Goal: Task Accomplishment & Management: Manage account settings

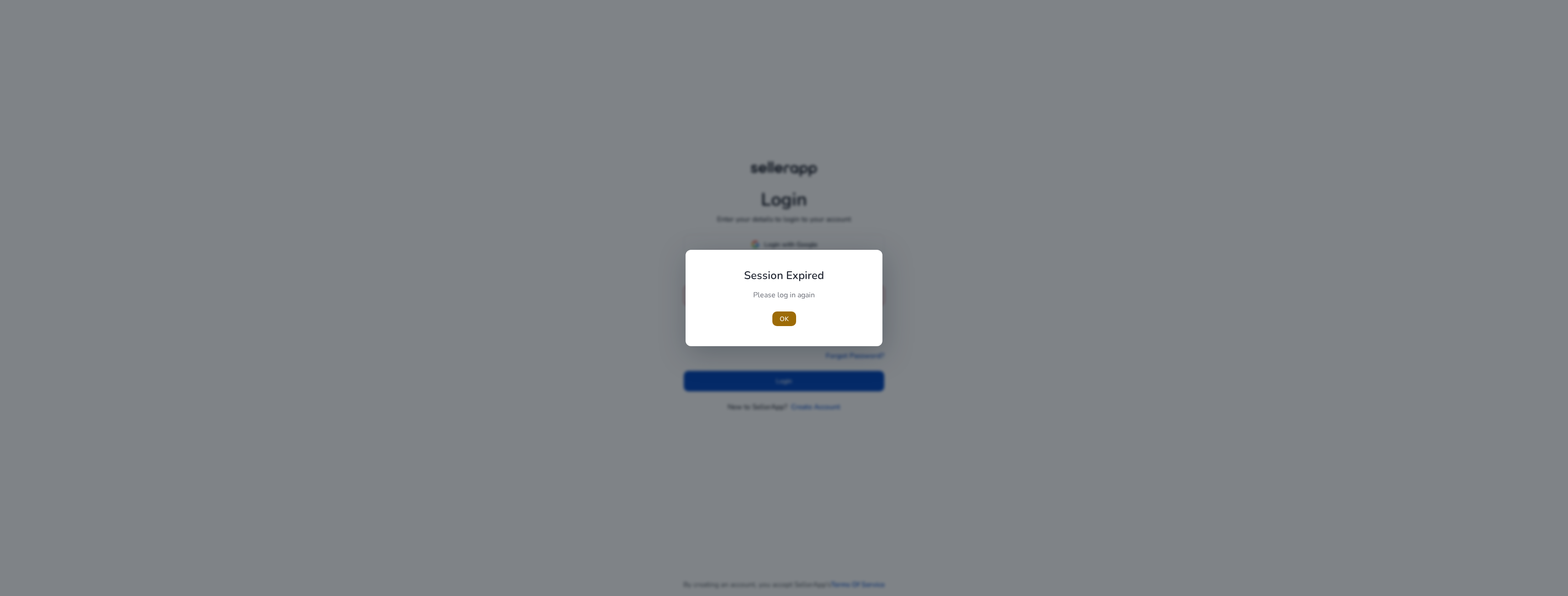
click at [783, 317] on span "OK" at bounding box center [784, 319] width 9 height 10
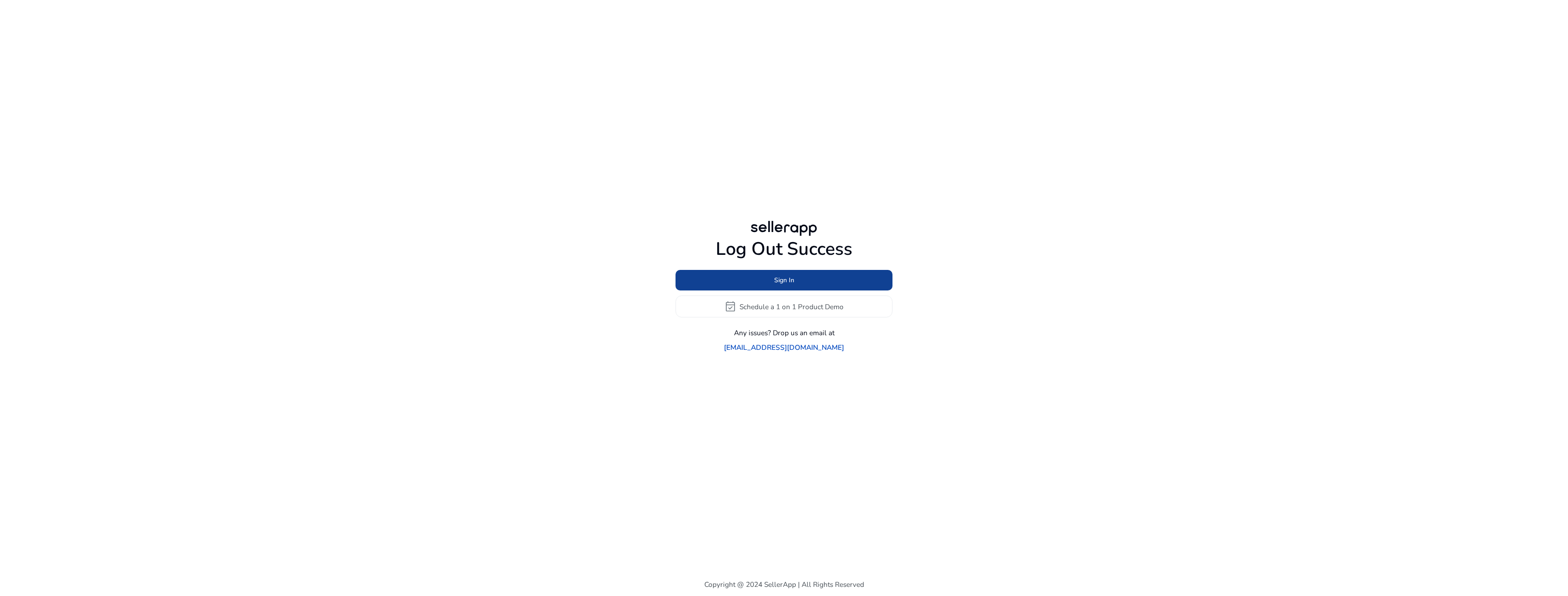
click at [783, 292] on span at bounding box center [784, 281] width 217 height 22
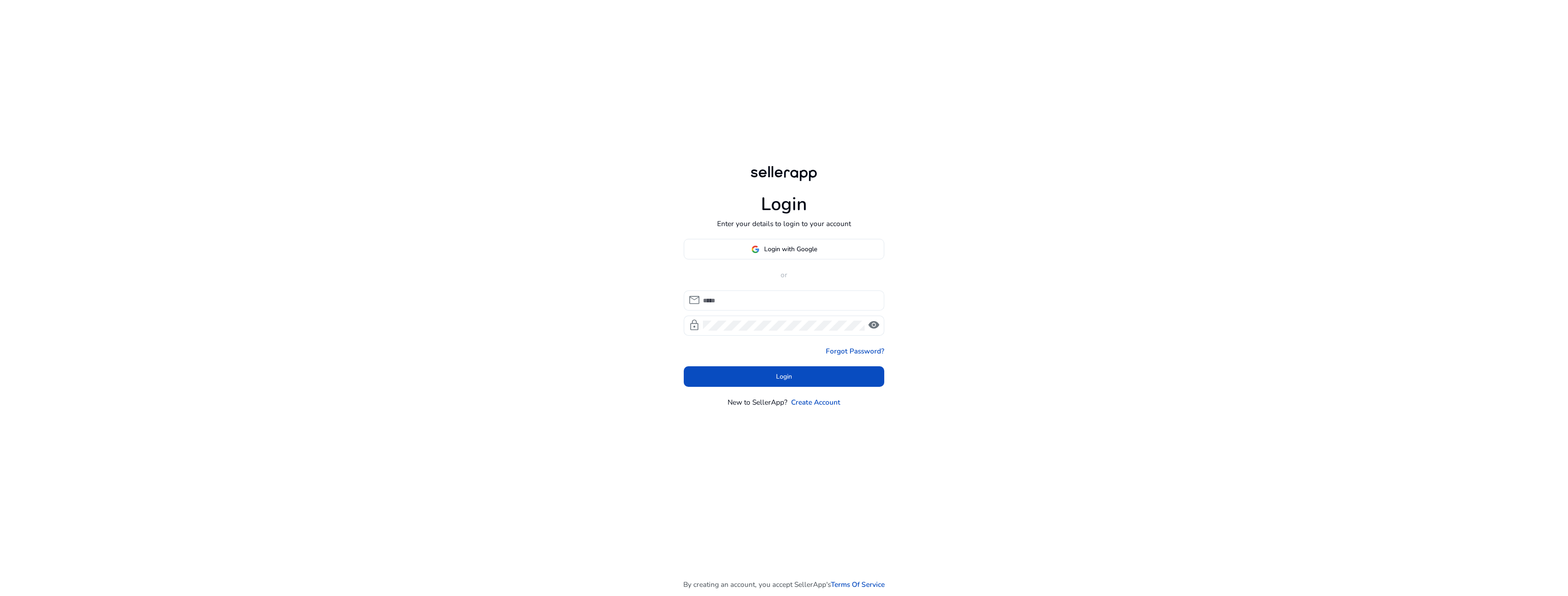
click at [748, 303] on input at bounding box center [789, 300] width 174 height 10
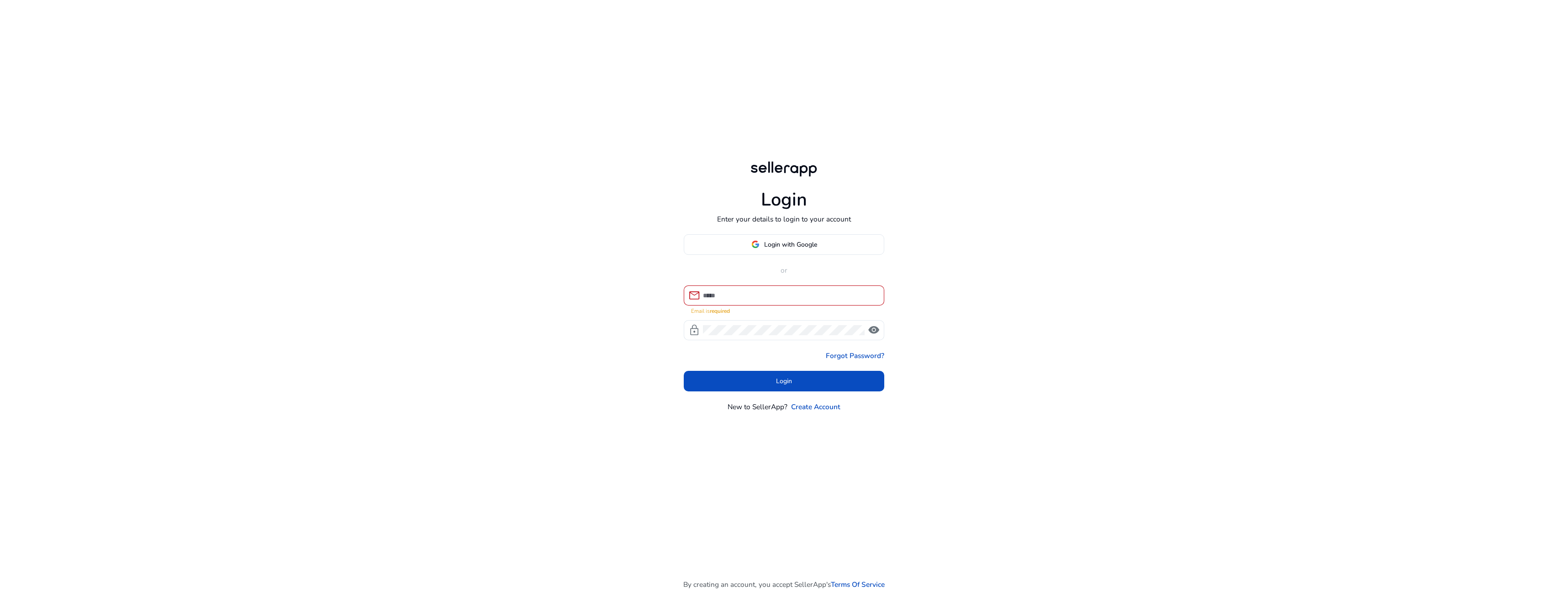
type input "**********"
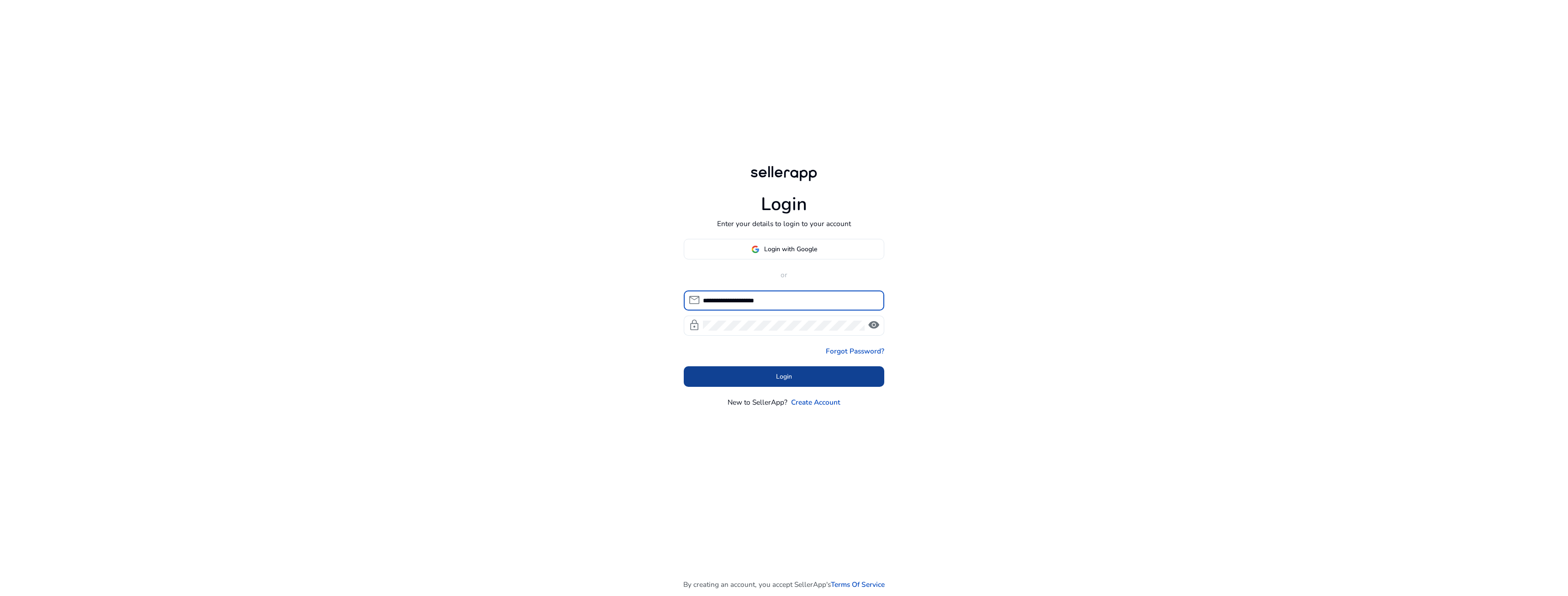
click at [757, 383] on span at bounding box center [784, 376] width 201 height 22
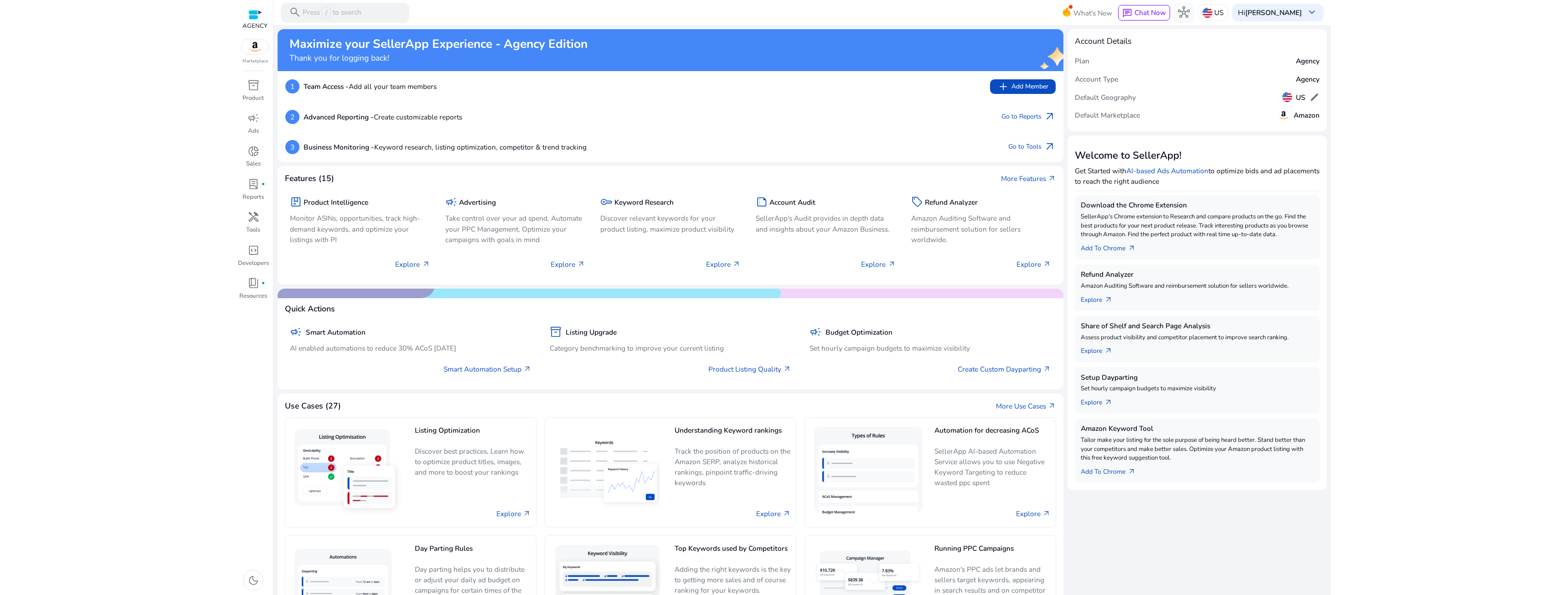
click at [254, 18] on div at bounding box center [255, 15] width 13 height 10
click at [255, 123] on span "campaign" at bounding box center [253, 118] width 12 height 12
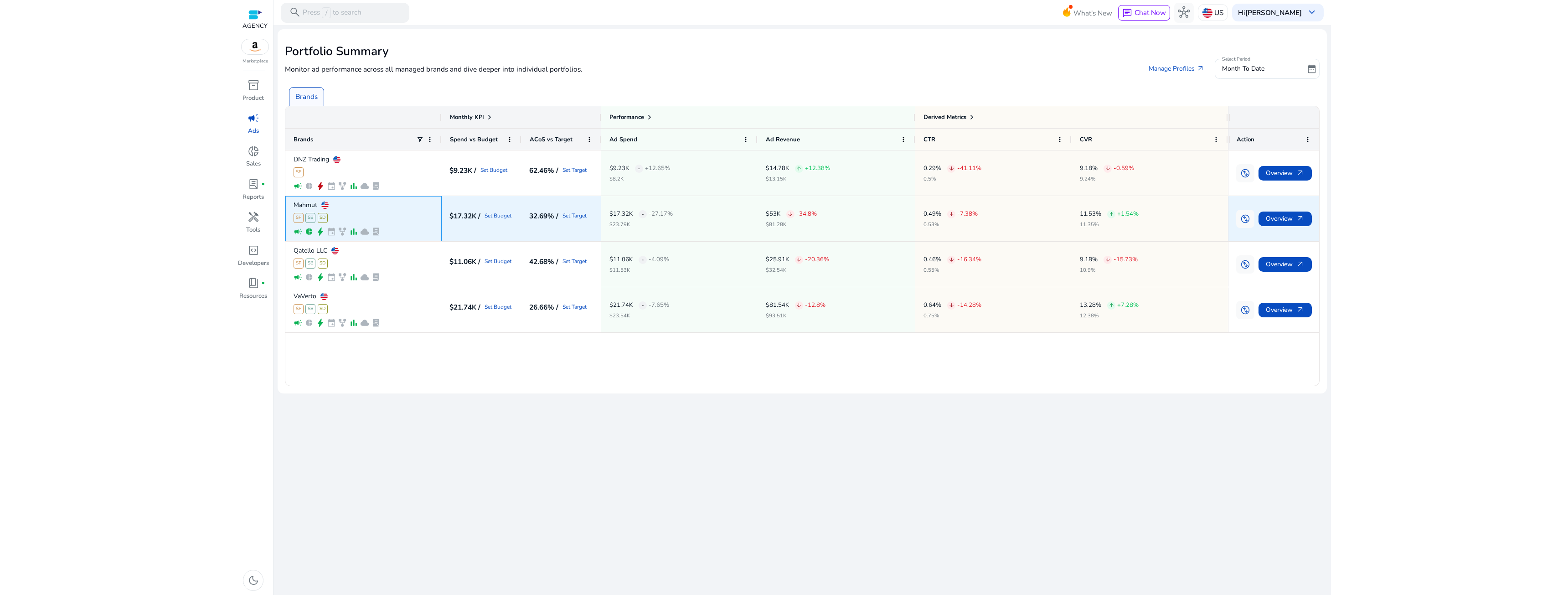
click at [366, 211] on div "Mahmut SP SB SD campaign pie_chart bolt event family_history bar_chart cloud la…" at bounding box center [363, 219] width 140 height 44
click at [1291, 216] on span "Overview arrow_outward" at bounding box center [1286, 219] width 39 height 19
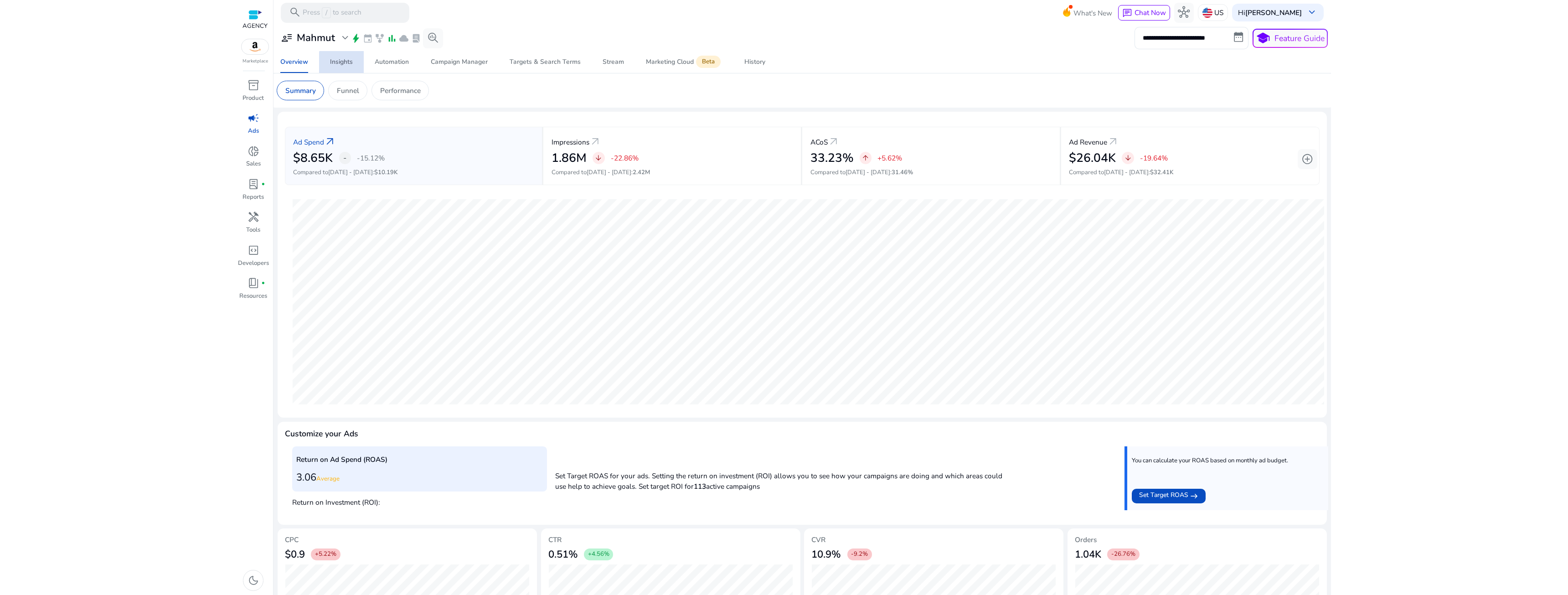
click at [345, 63] on div "Insights" at bounding box center [341, 62] width 23 height 6
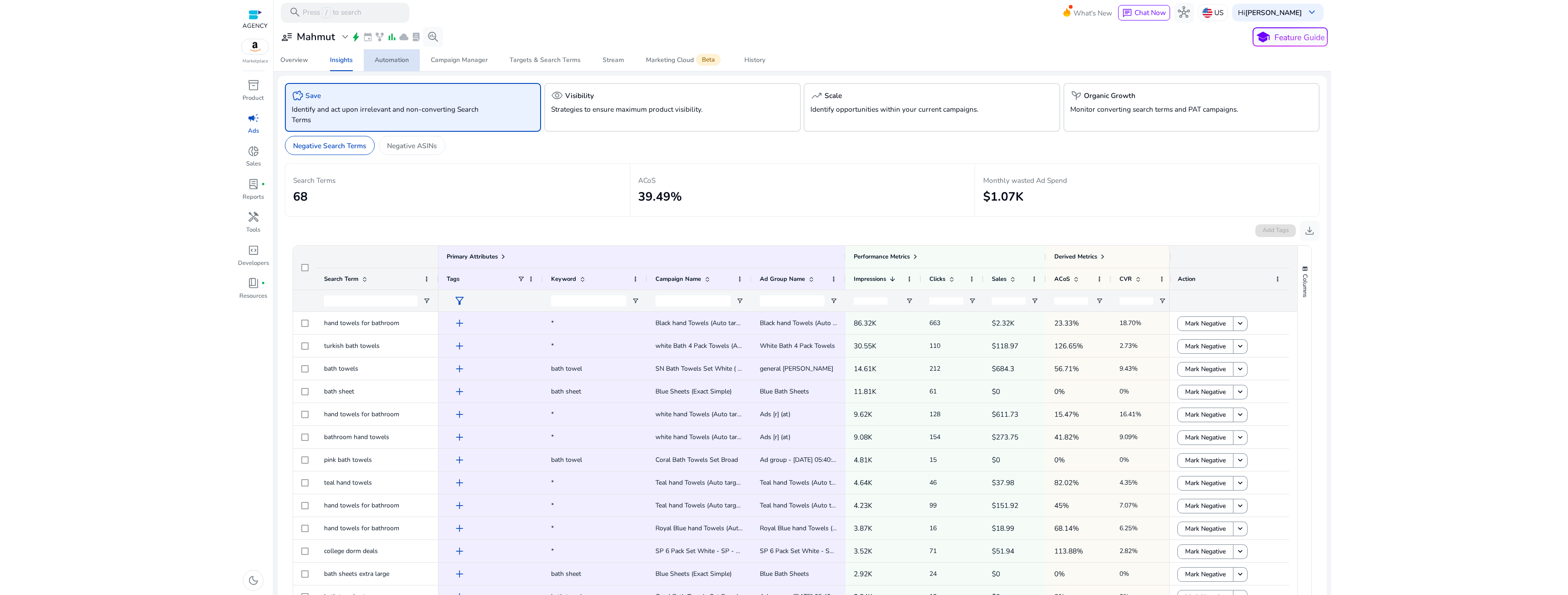
click at [402, 66] on span "Automation" at bounding box center [392, 60] width 34 height 22
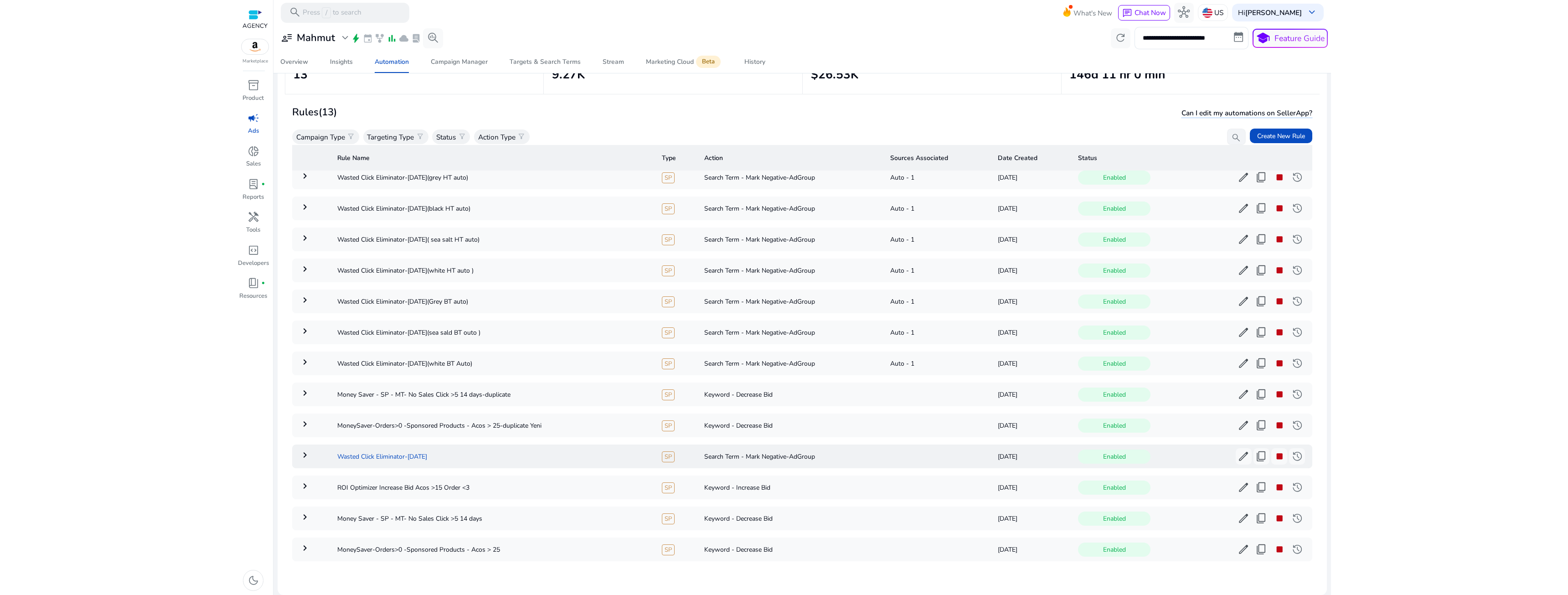
scroll to position [16, 0]
click at [566, 522] on td "Money Saver - SP - MT- No Sales Click >5 14 days" at bounding box center [492, 518] width 324 height 24
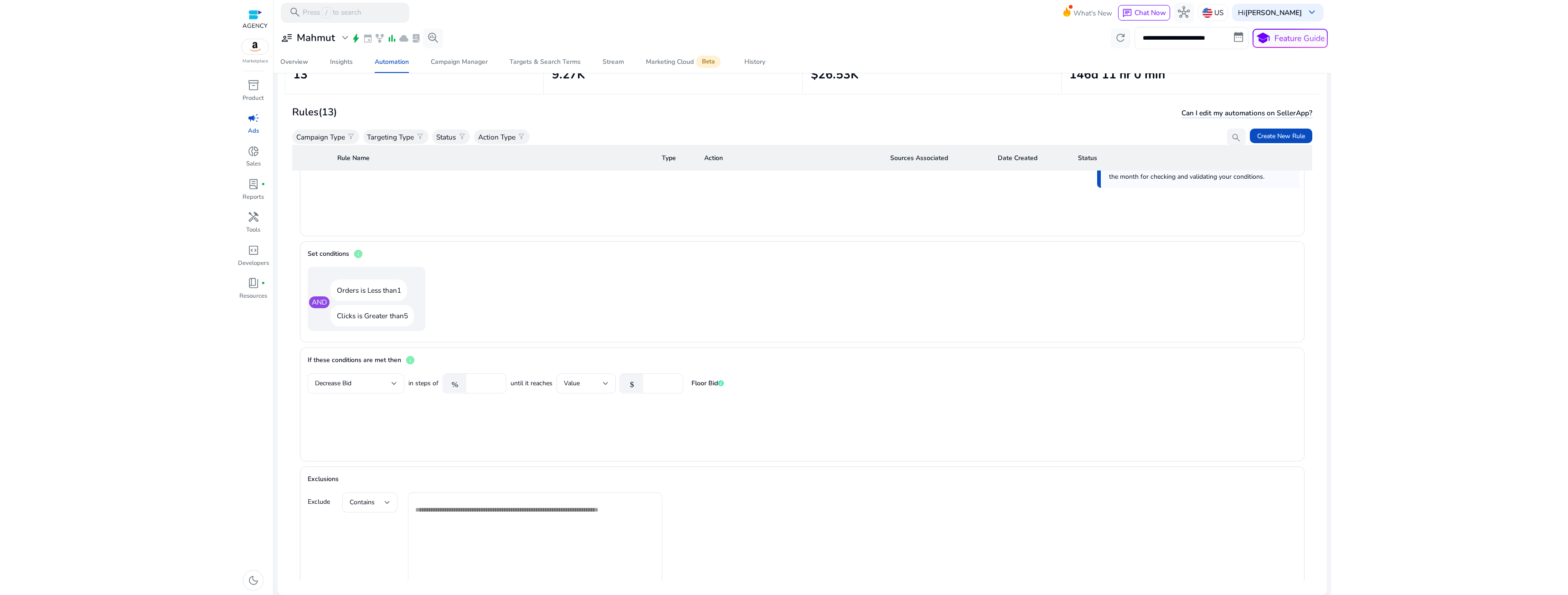
scroll to position [739, 0]
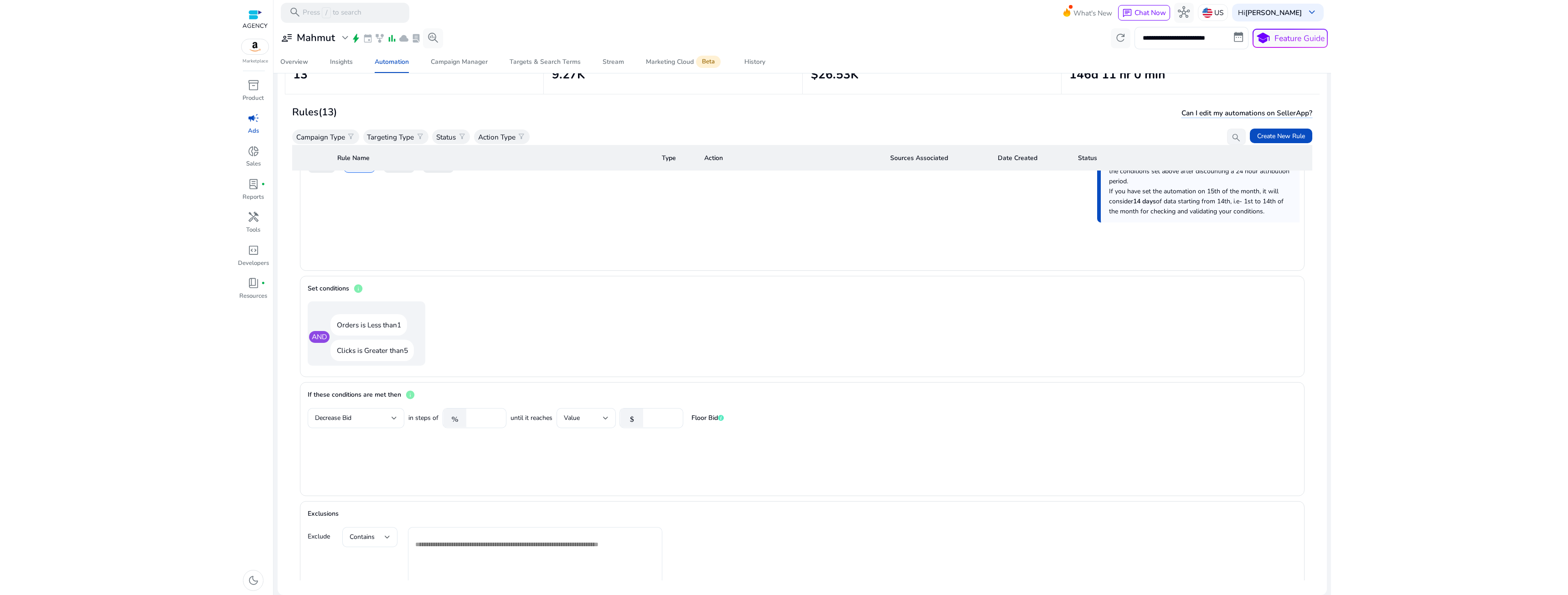
click at [319, 418] on mat-form-field "Decrease Bid" at bounding box center [355, 418] width 97 height 20
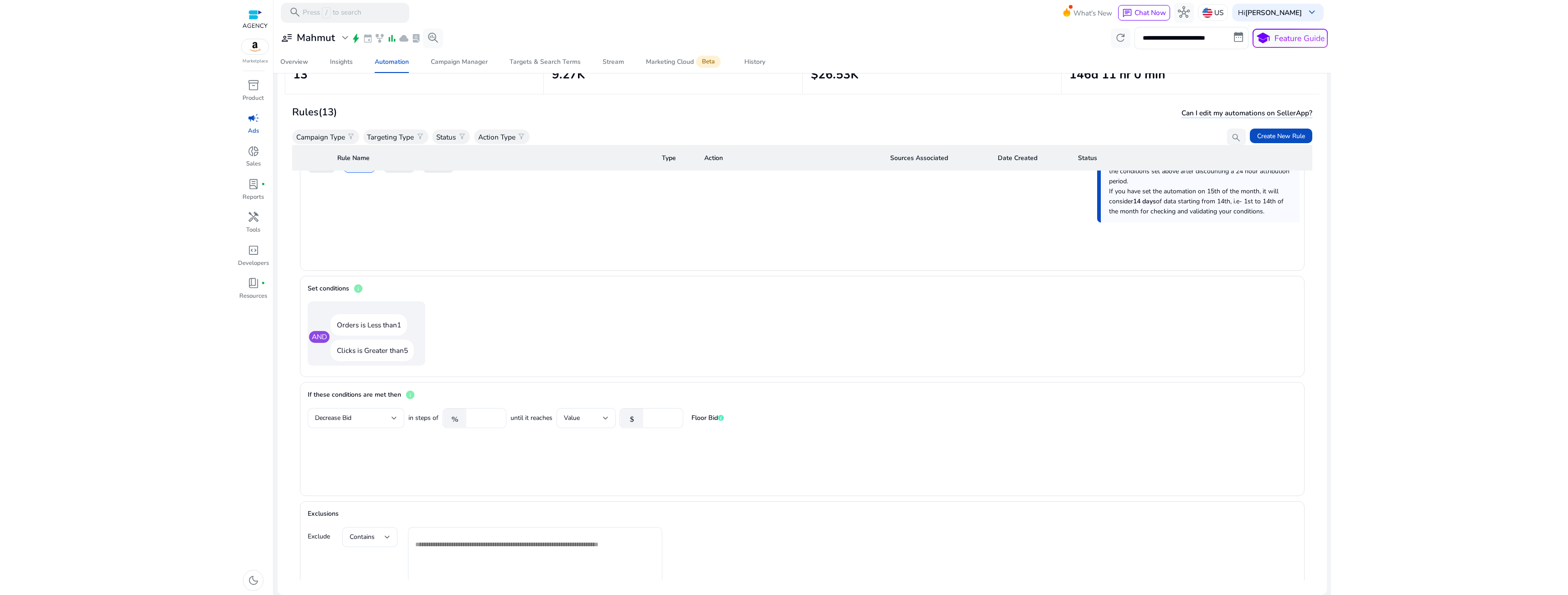
click at [623, 253] on mat-card "Analysis Duration Time Period for conditions 7 days 14 days 30 days 60 days Thi…" at bounding box center [802, 192] width 1004 height 157
click at [591, 421] on mat-form-field "Value" at bounding box center [586, 418] width 59 height 20
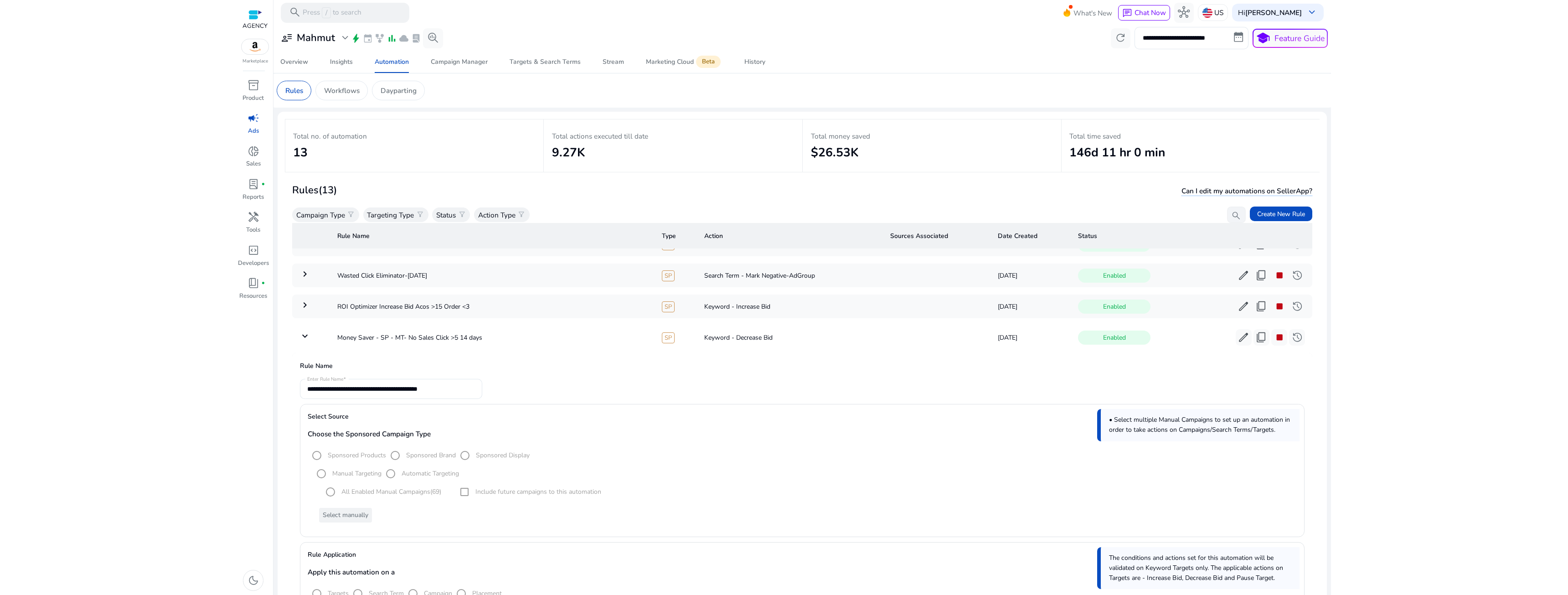
scroll to position [273, 0]
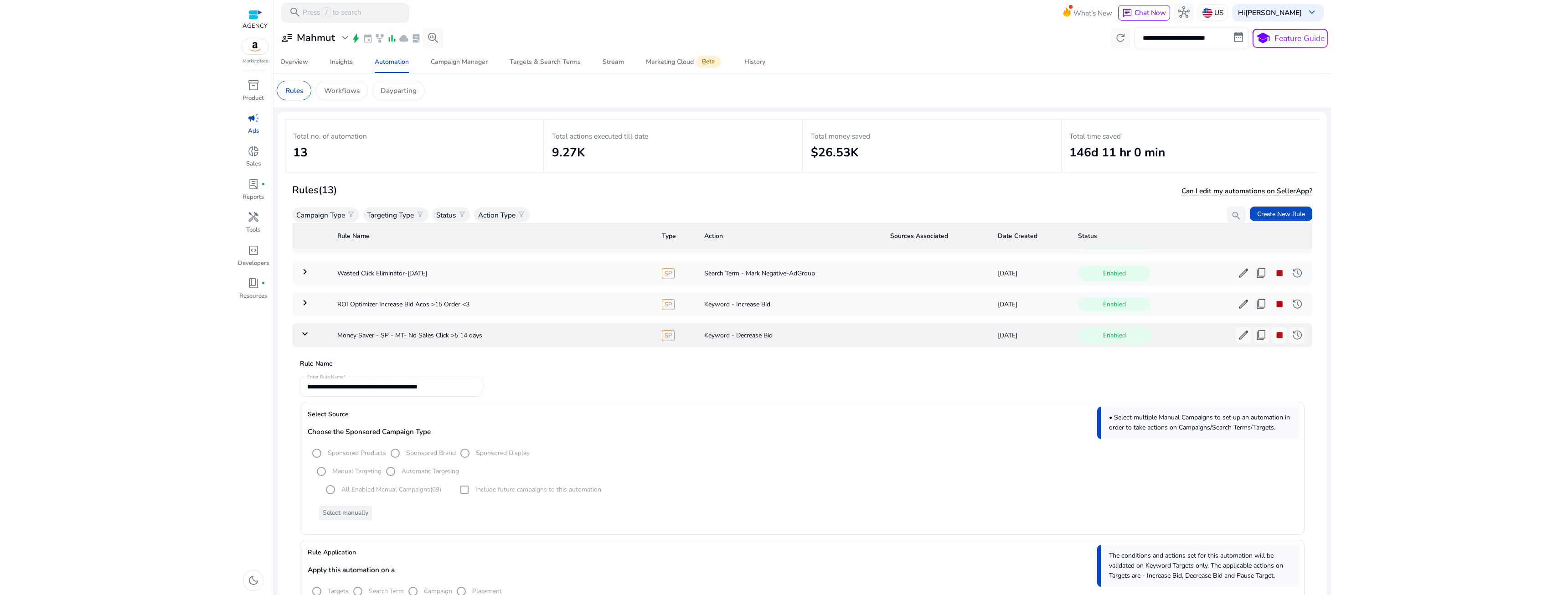
click at [304, 333] on mat-icon "keyboard_arrow_down" at bounding box center [305, 334] width 11 height 11
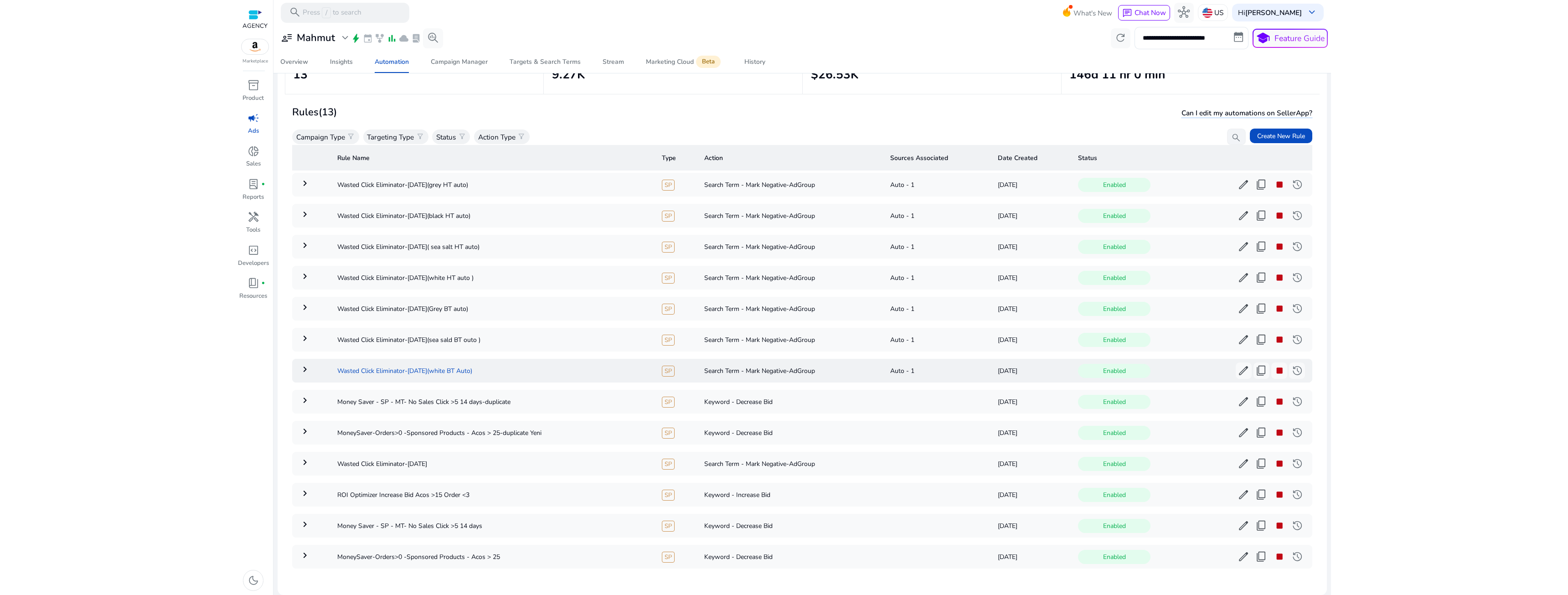
scroll to position [0, 0]
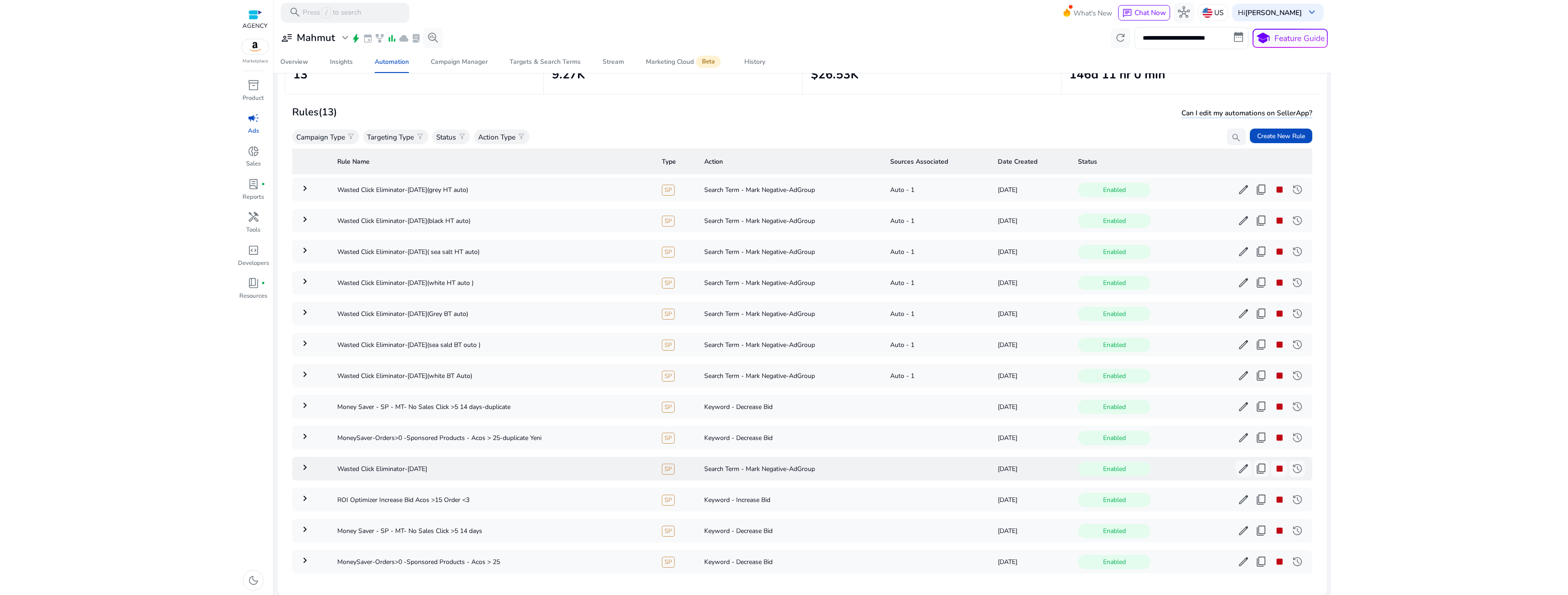
click at [307, 468] on mat-icon "keyboard_arrow_right" at bounding box center [305, 468] width 11 height 11
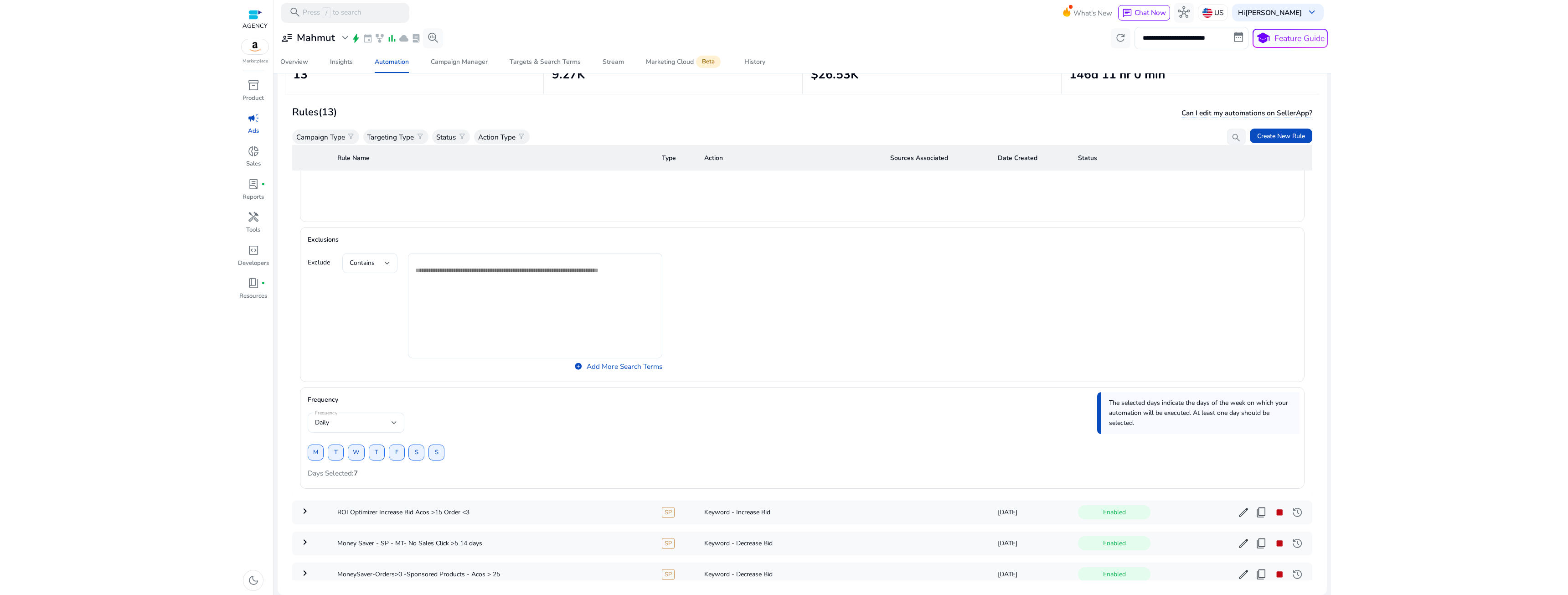
scroll to position [971, 0]
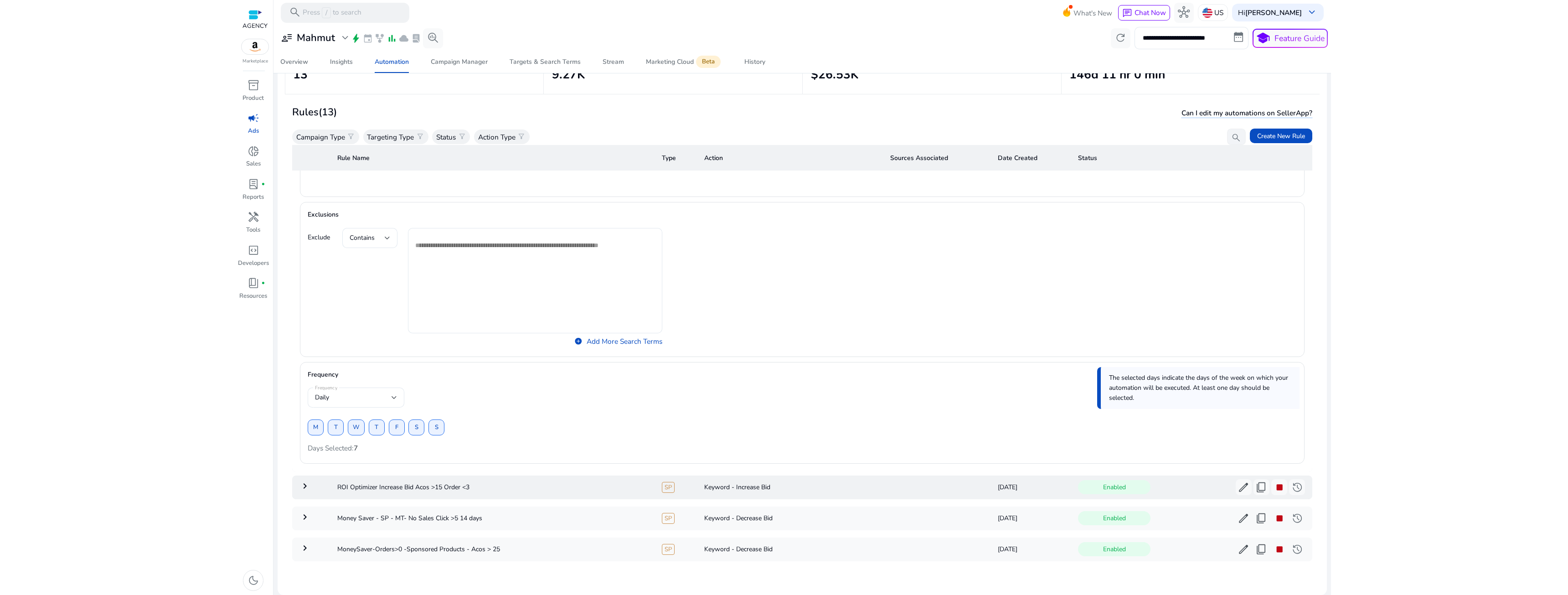
click at [324, 483] on td "keyboard_arrow_right" at bounding box center [311, 487] width 38 height 24
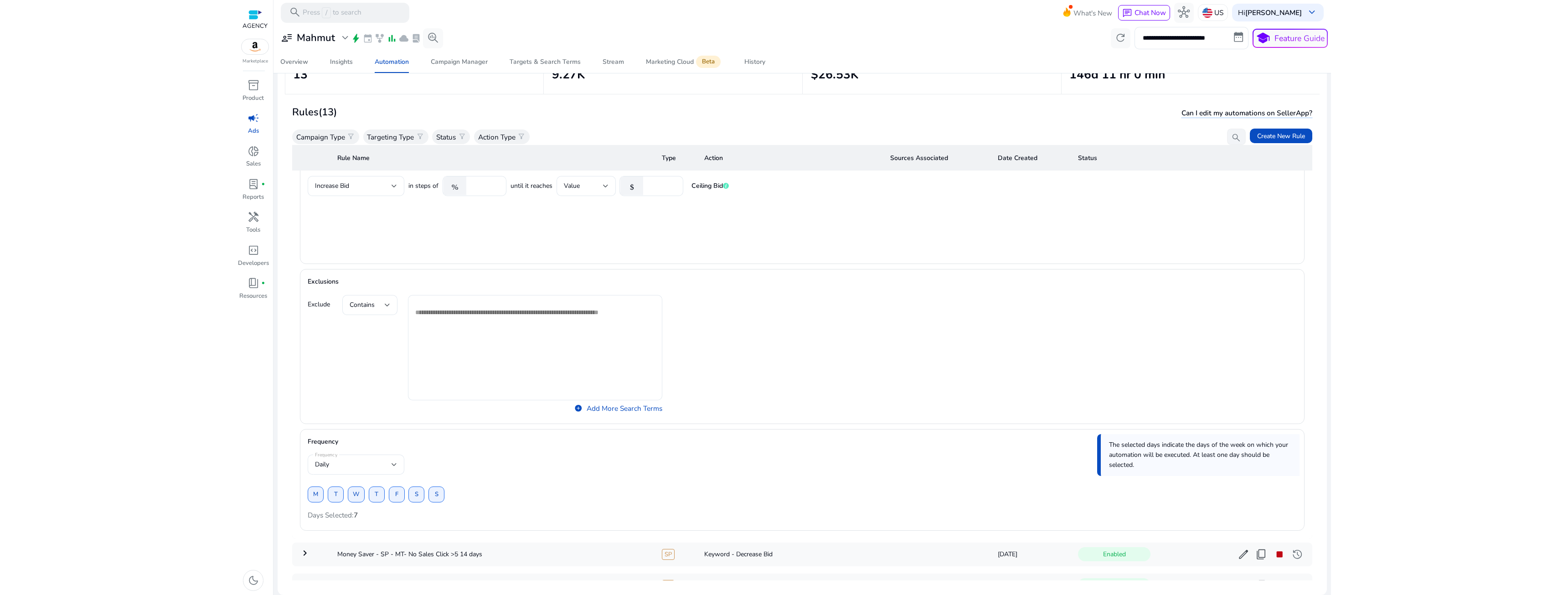
scroll to position [980, 0]
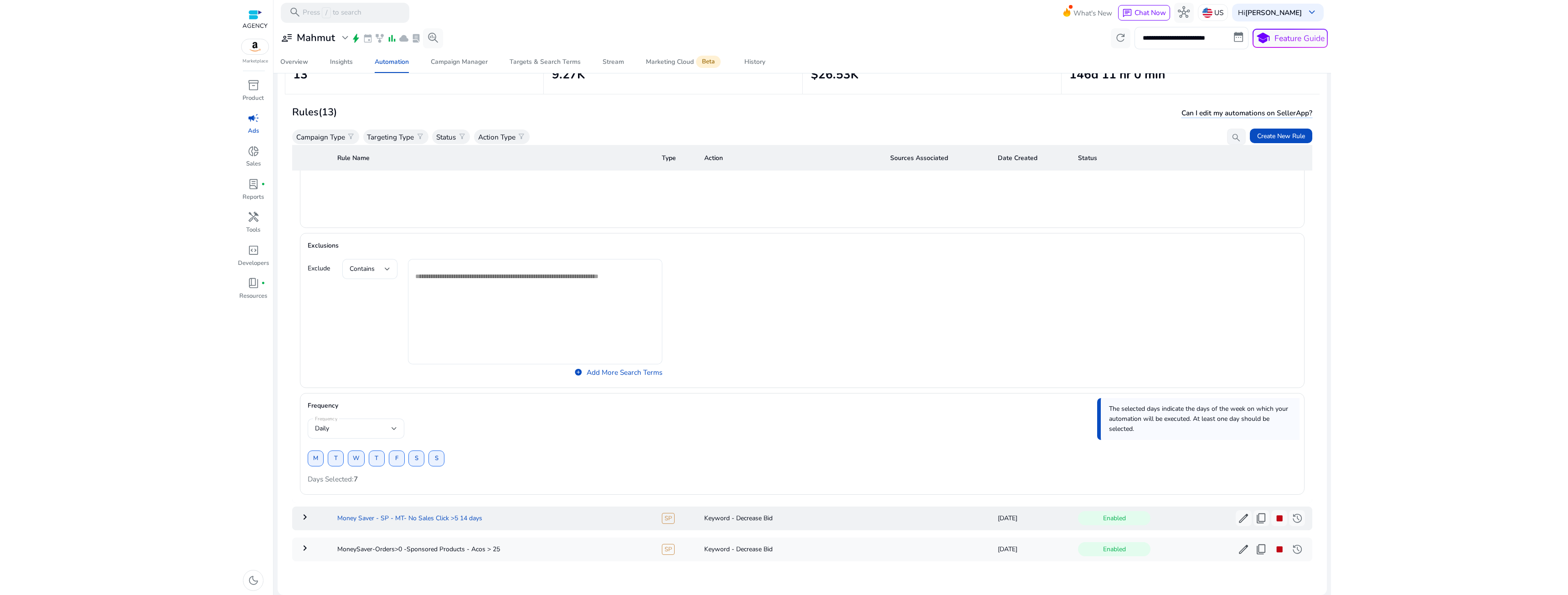
click at [392, 519] on td "Money Saver - SP - MT- No Sales Click >5 14 days" at bounding box center [492, 518] width 324 height 24
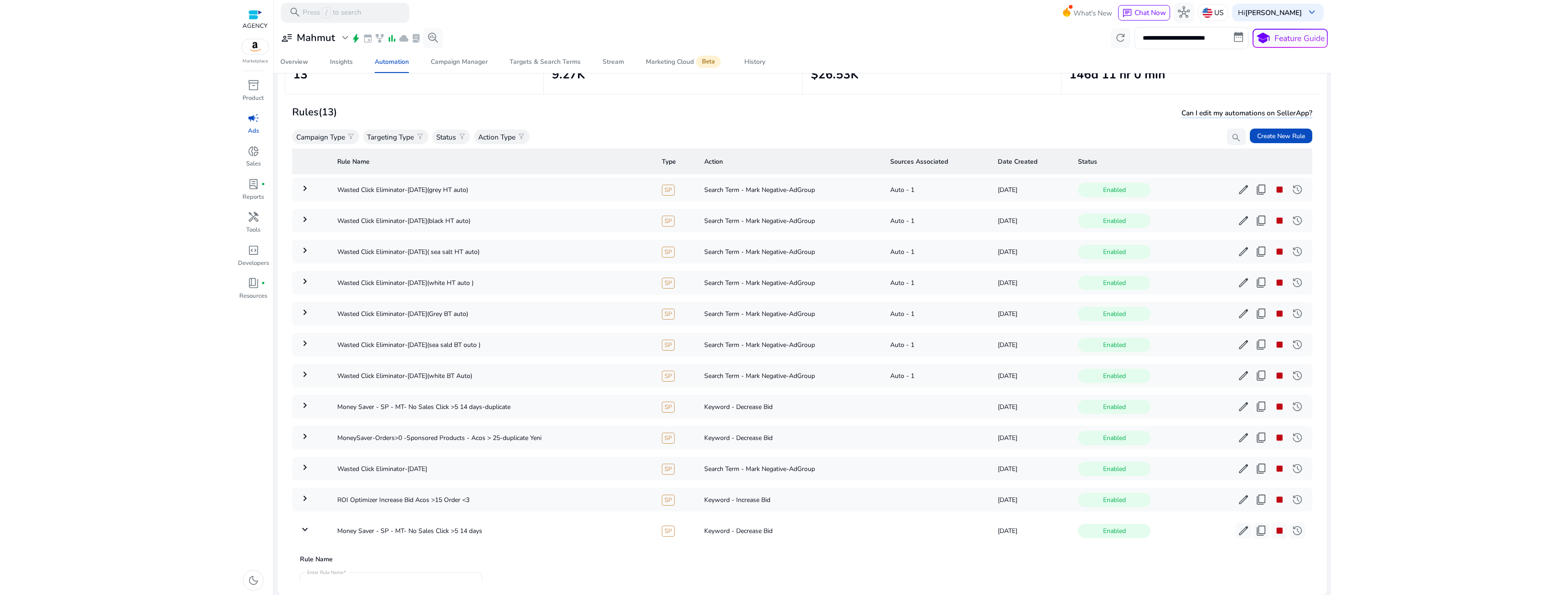
scroll to position [137, 0]
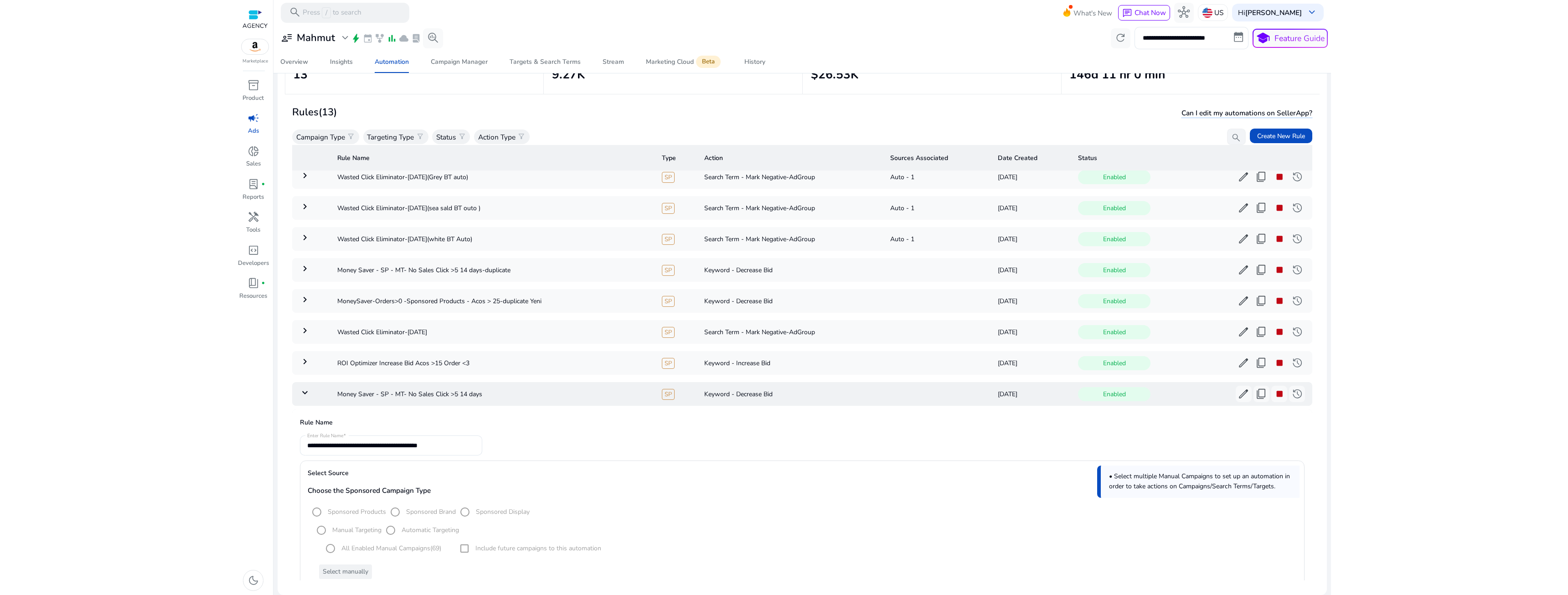
click at [304, 395] on mat-icon "keyboard_arrow_down" at bounding box center [305, 393] width 11 height 11
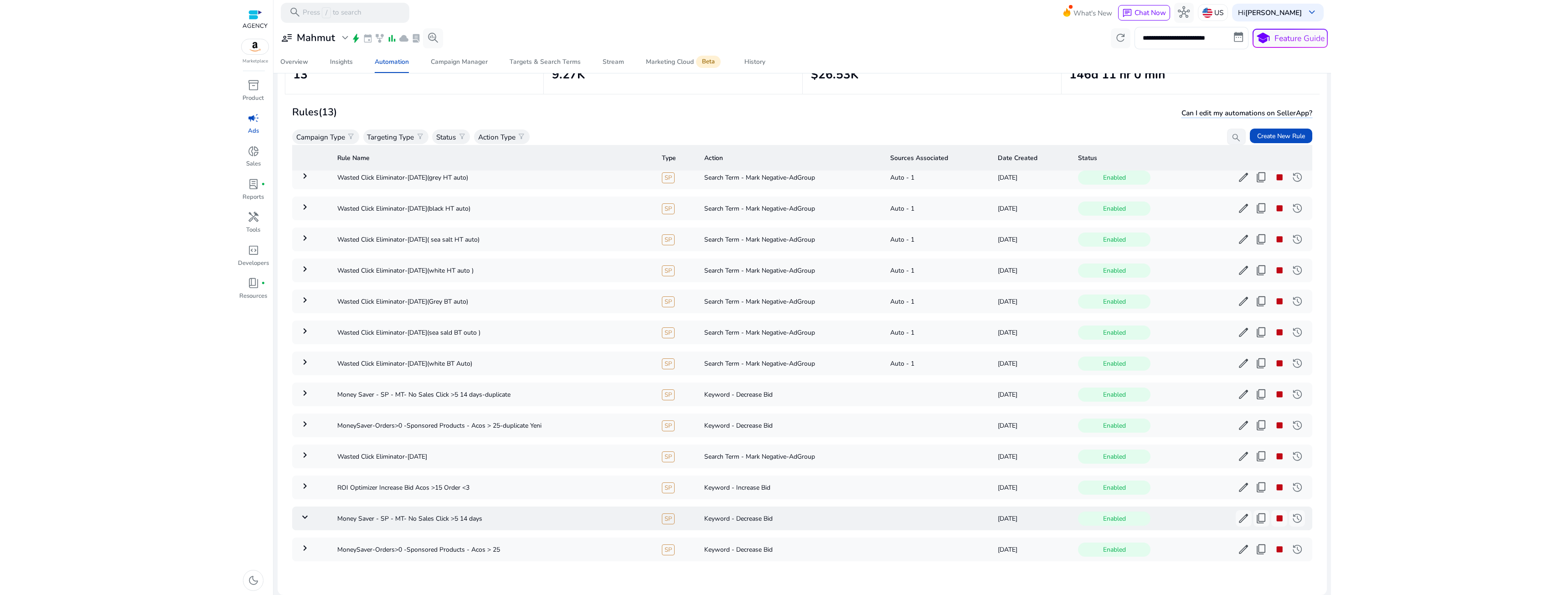
scroll to position [16, 0]
click at [1273, 515] on span "stop" at bounding box center [1279, 518] width 12 height 12
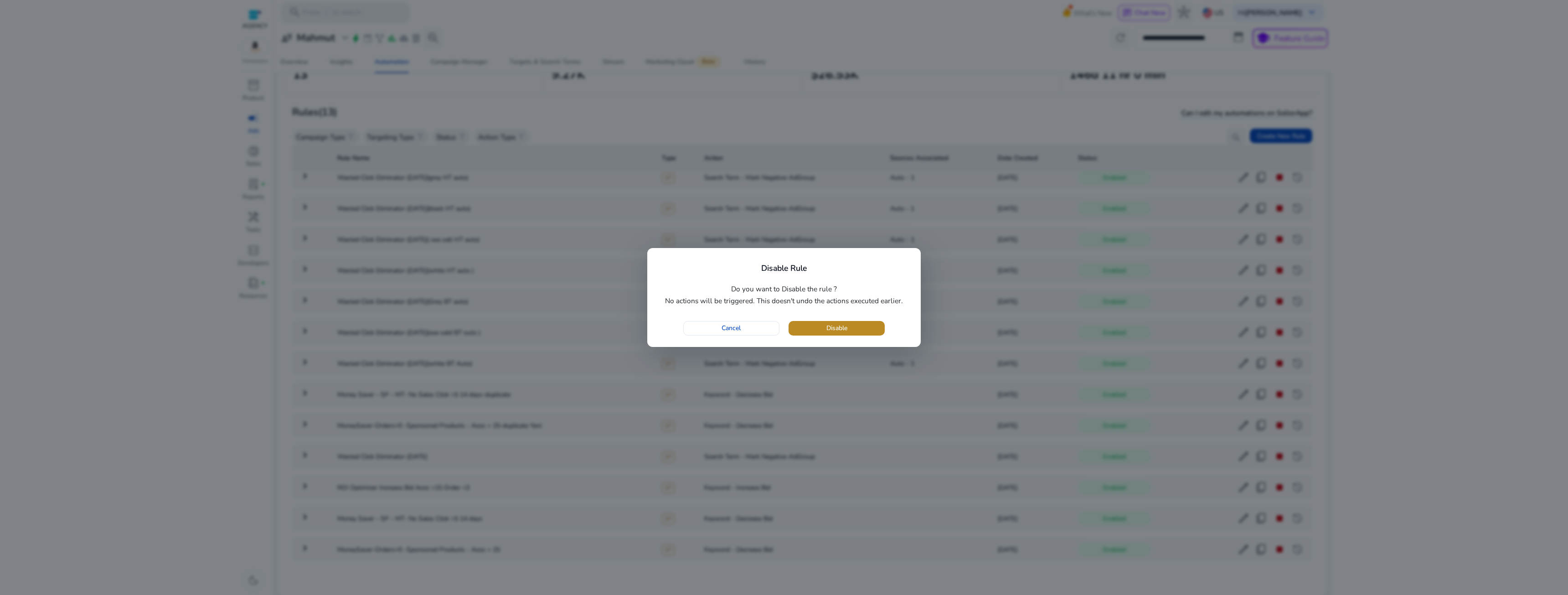
click at [845, 324] on span "Disable" at bounding box center [837, 328] width 21 height 10
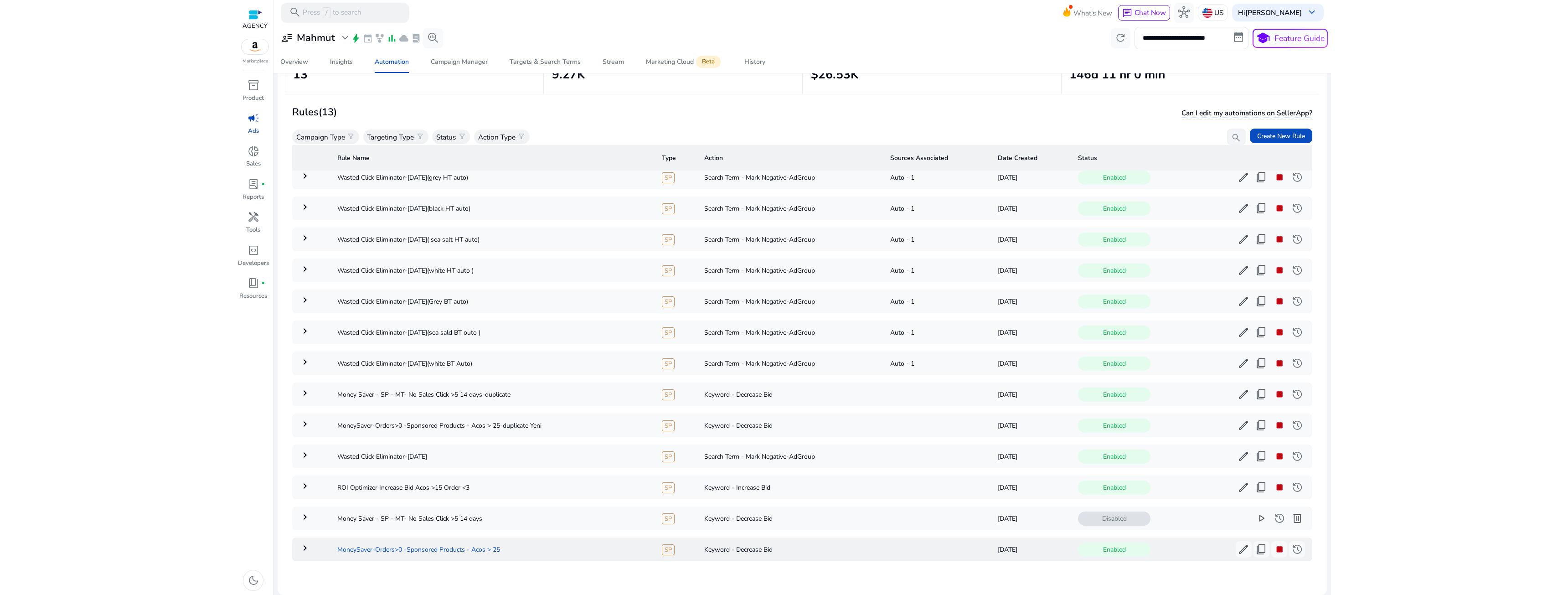
click at [442, 551] on td "MoneySaver-Orders>0 -Sponsored Products - Acos > 25" at bounding box center [492, 549] width 324 height 24
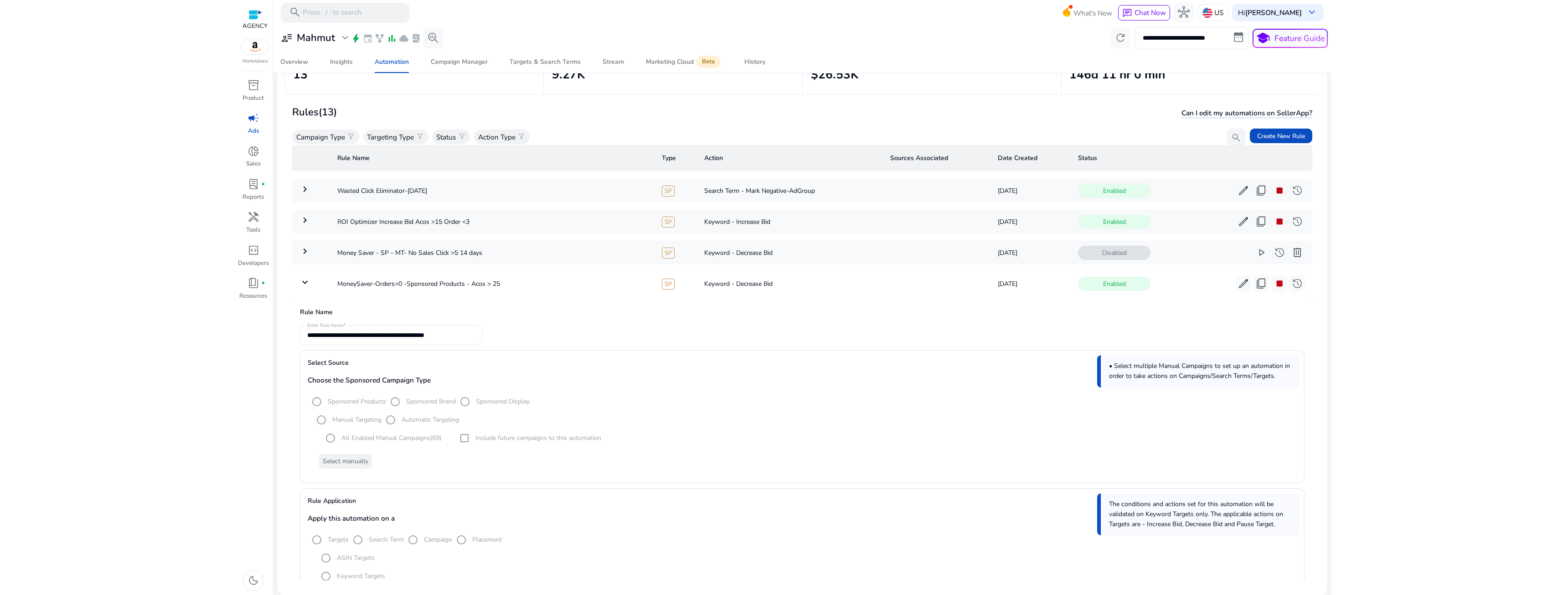
scroll to position [275, 0]
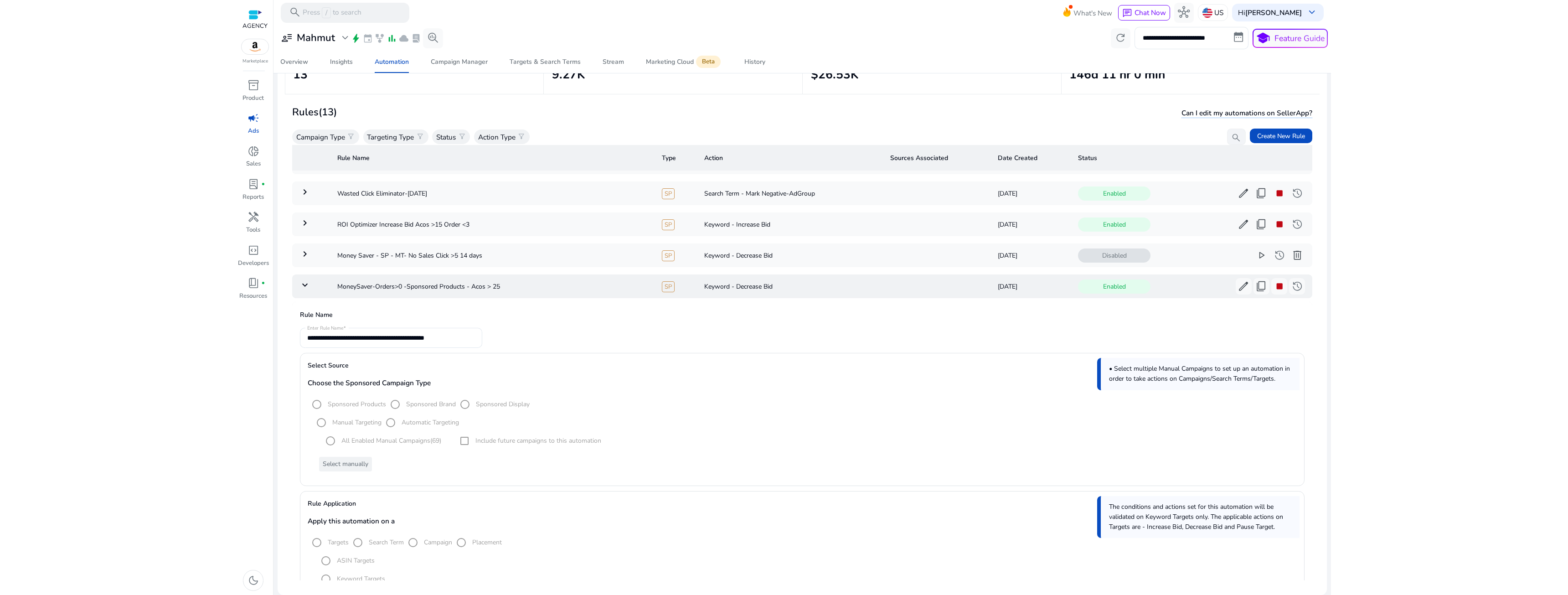
click at [307, 289] on mat-icon "keyboard_arrow_down" at bounding box center [305, 285] width 11 height 11
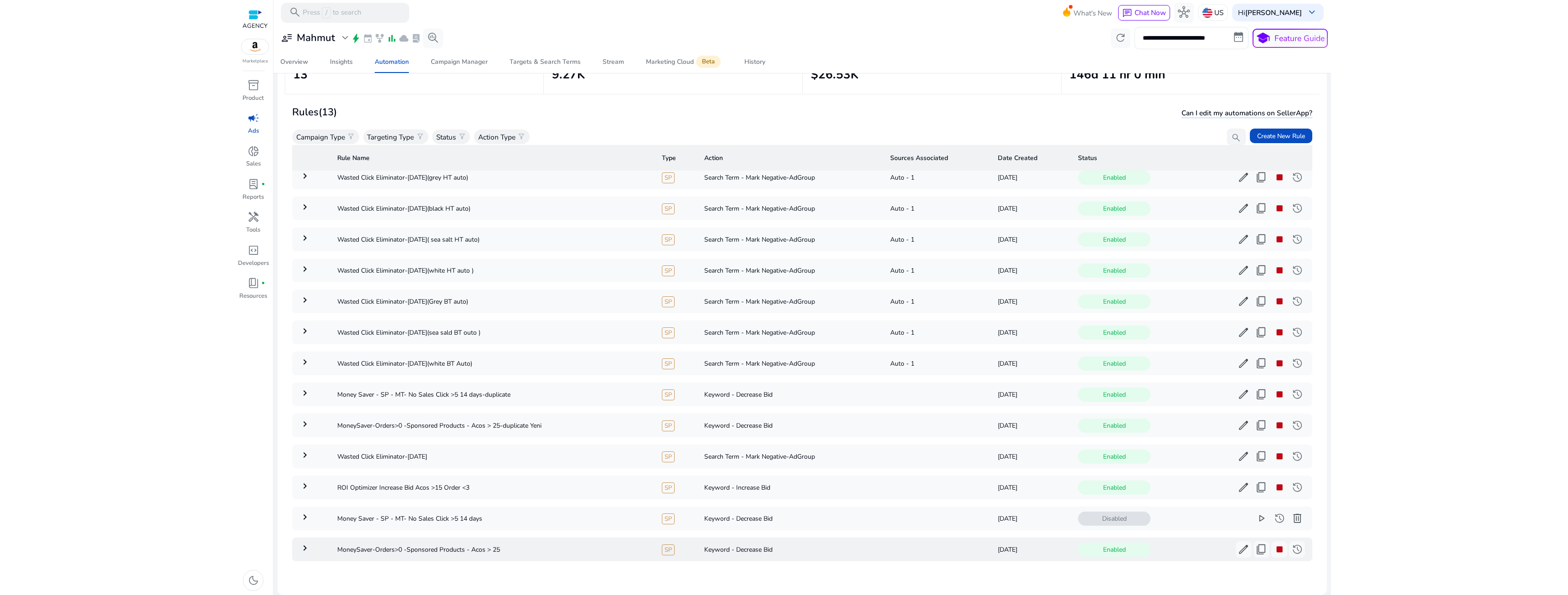
scroll to position [16, 0]
click at [394, 513] on td "Money Saver - SP - MT- No Sales Click >5 14 days" at bounding box center [492, 518] width 324 height 24
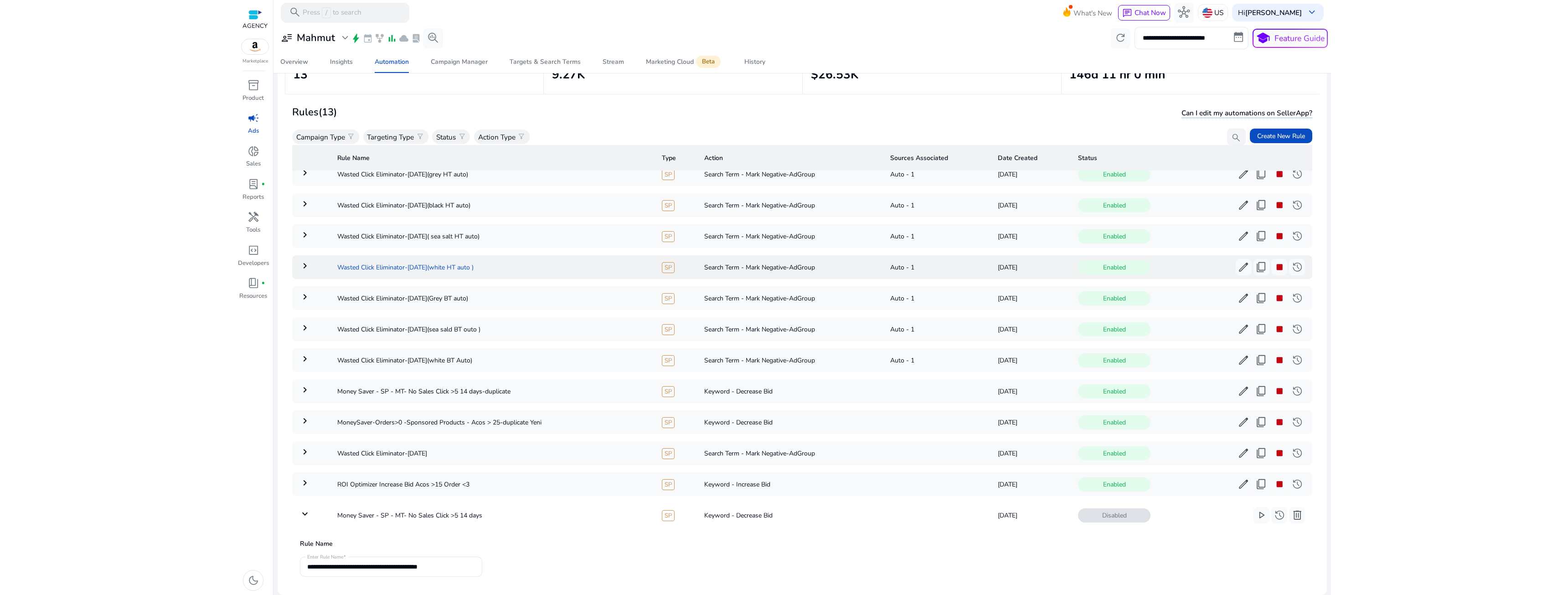
scroll to position [0, 0]
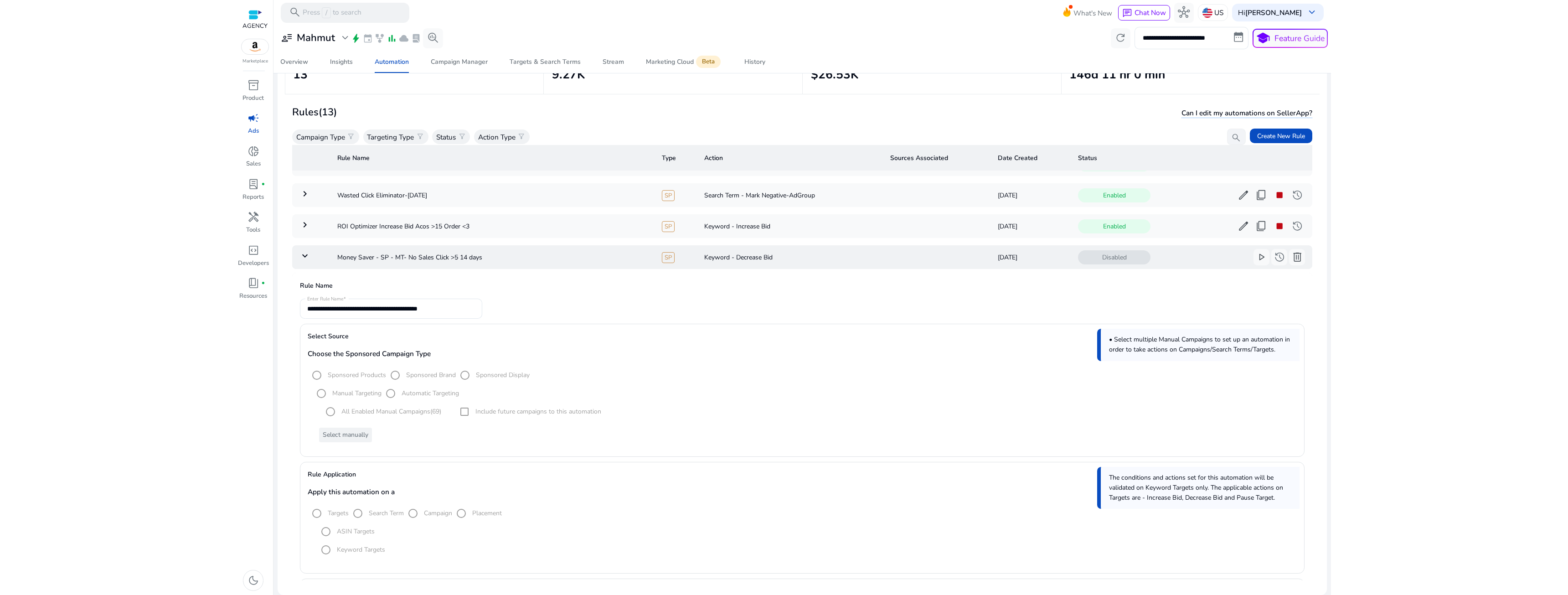
click at [308, 261] on mat-icon "keyboard_arrow_down" at bounding box center [305, 256] width 11 height 11
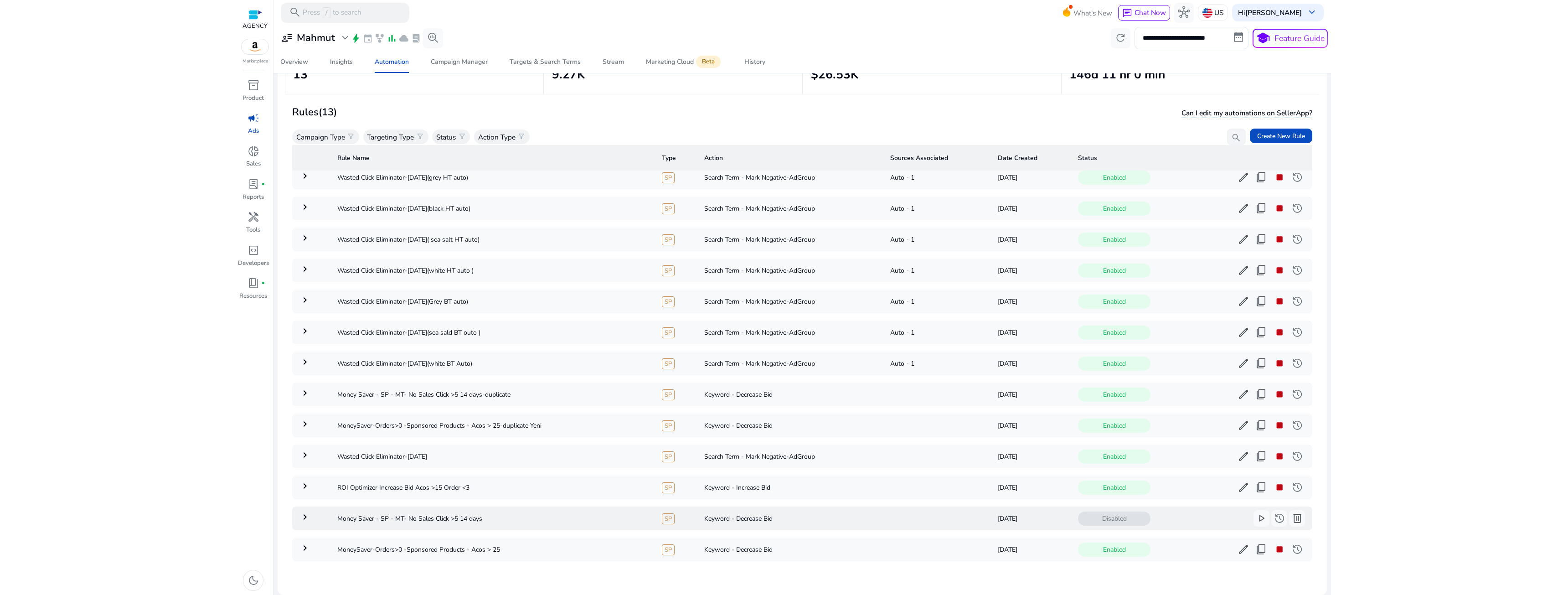
scroll to position [16, 0]
click at [304, 452] on mat-icon "keyboard_arrow_right" at bounding box center [305, 455] width 11 height 11
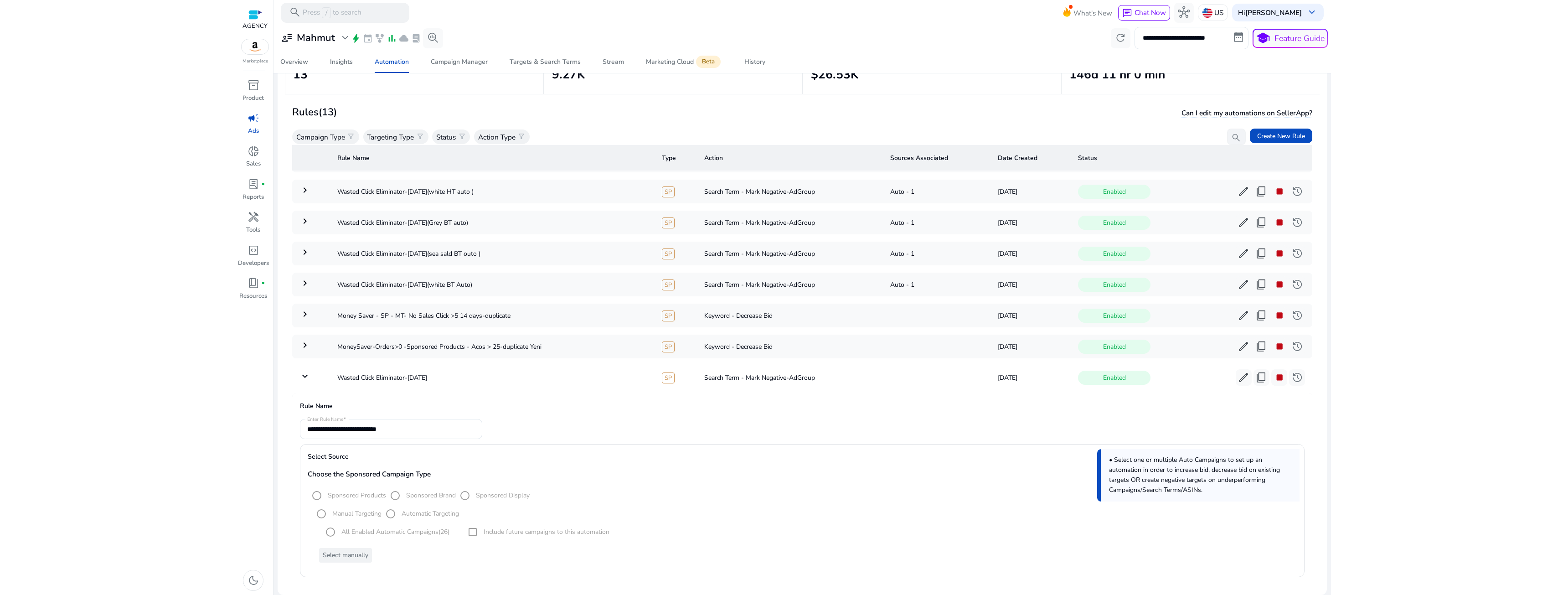
scroll to position [0, 0]
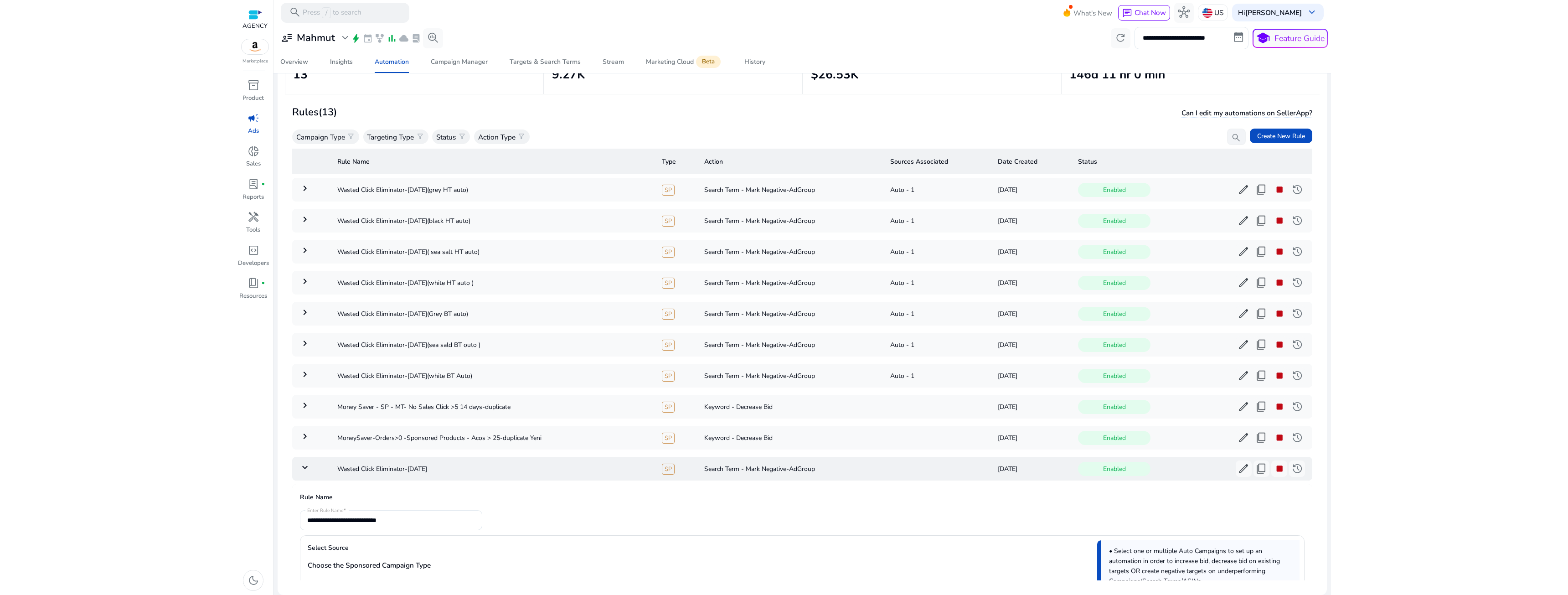
click at [307, 470] on mat-icon "keyboard_arrow_down" at bounding box center [305, 468] width 11 height 11
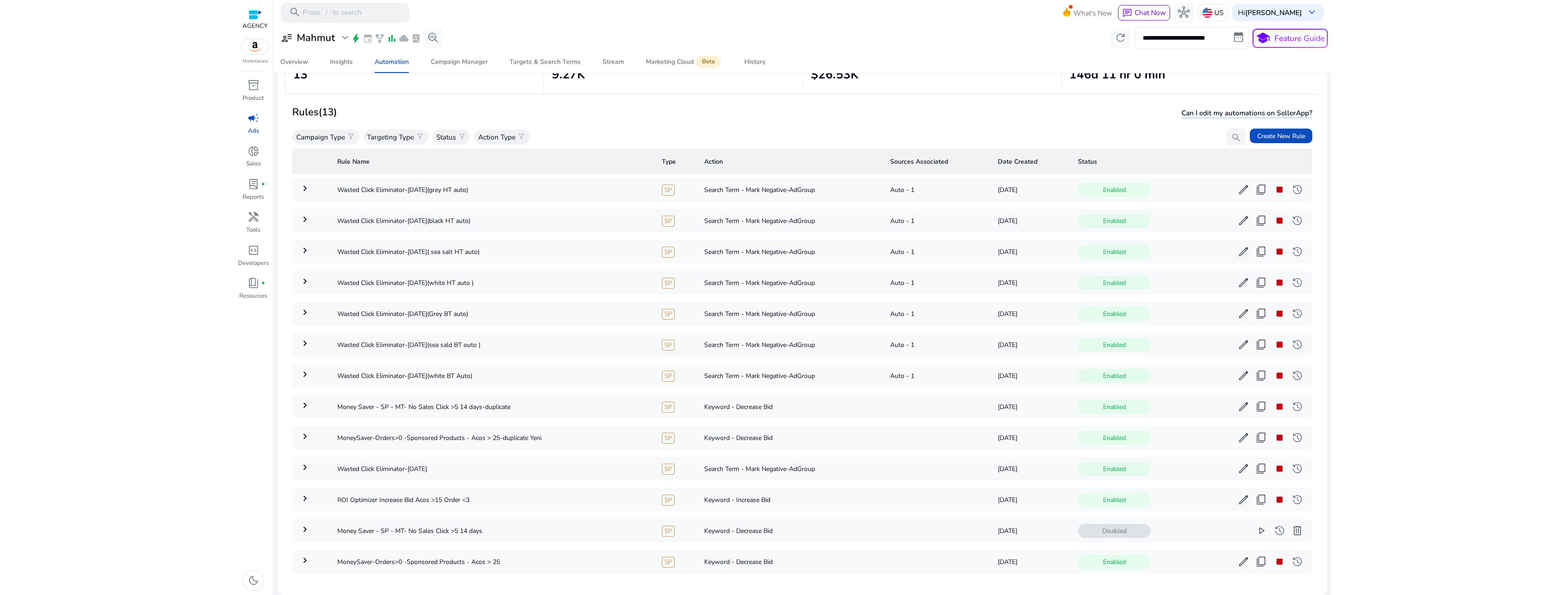
scroll to position [16, 0]
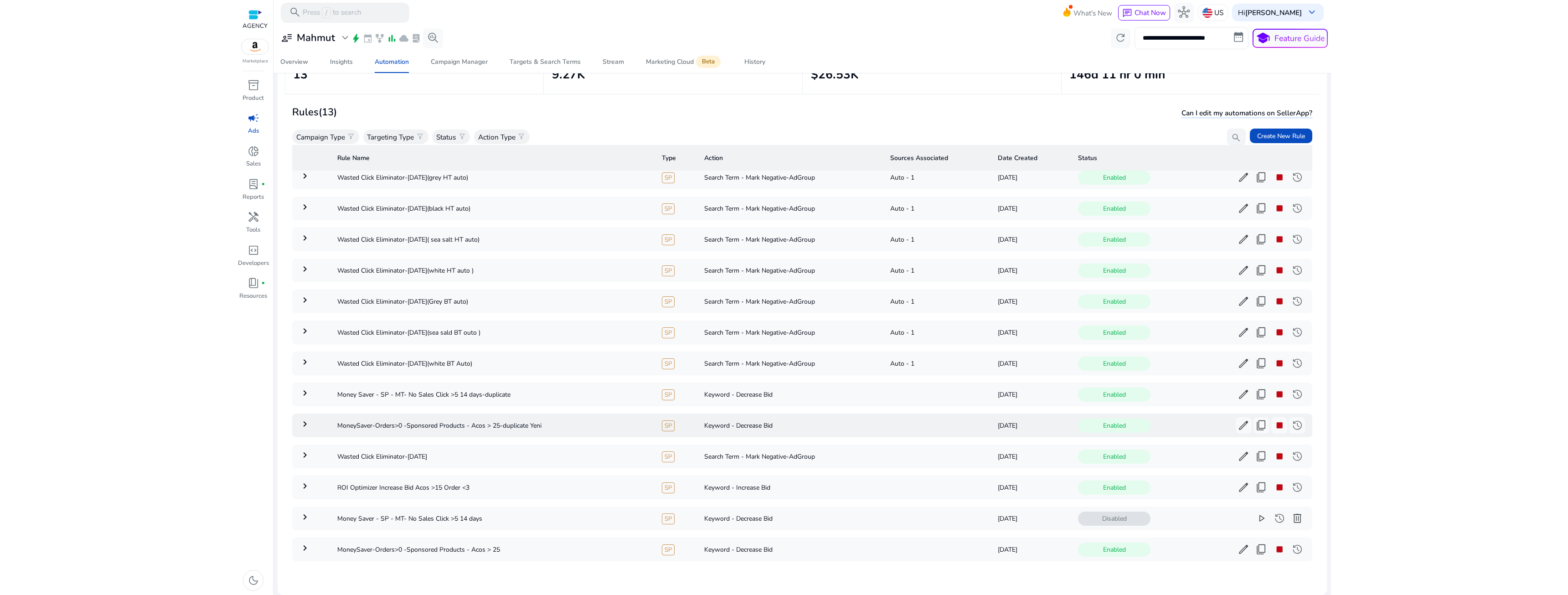
click at [306, 420] on mat-icon "keyboard_arrow_right" at bounding box center [305, 424] width 11 height 11
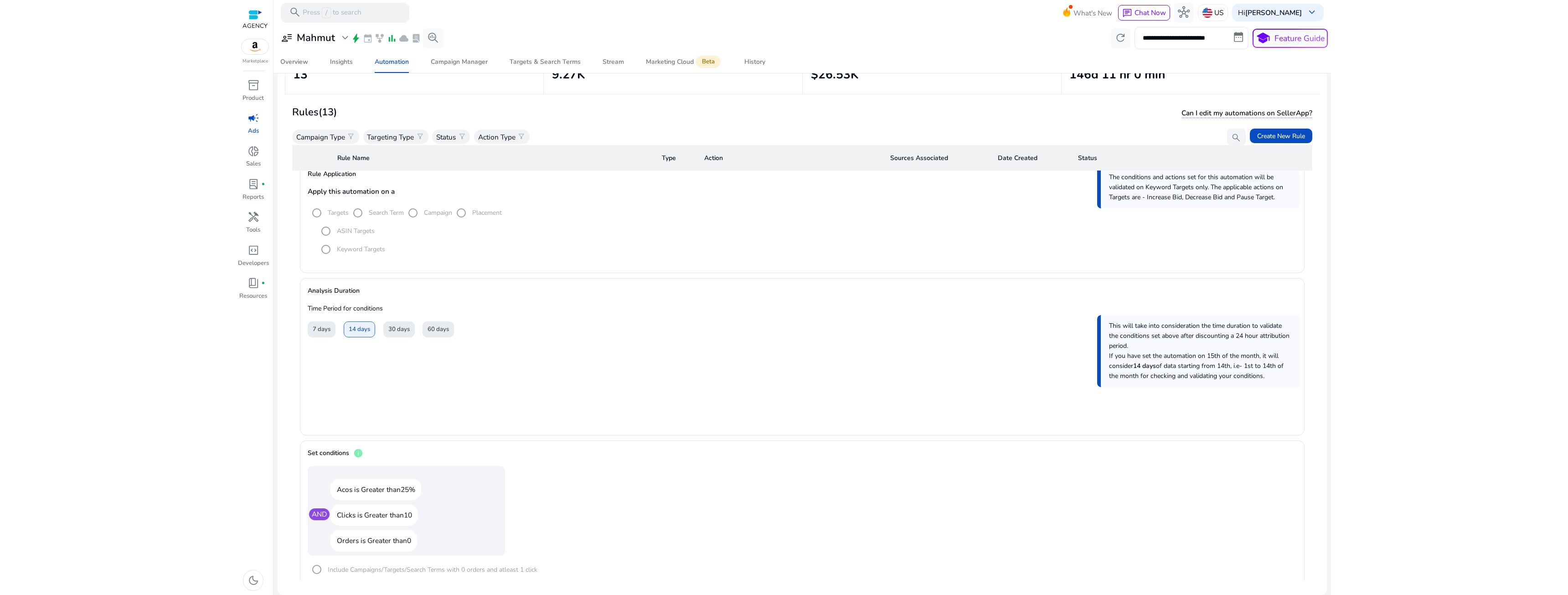
scroll to position [577, 0]
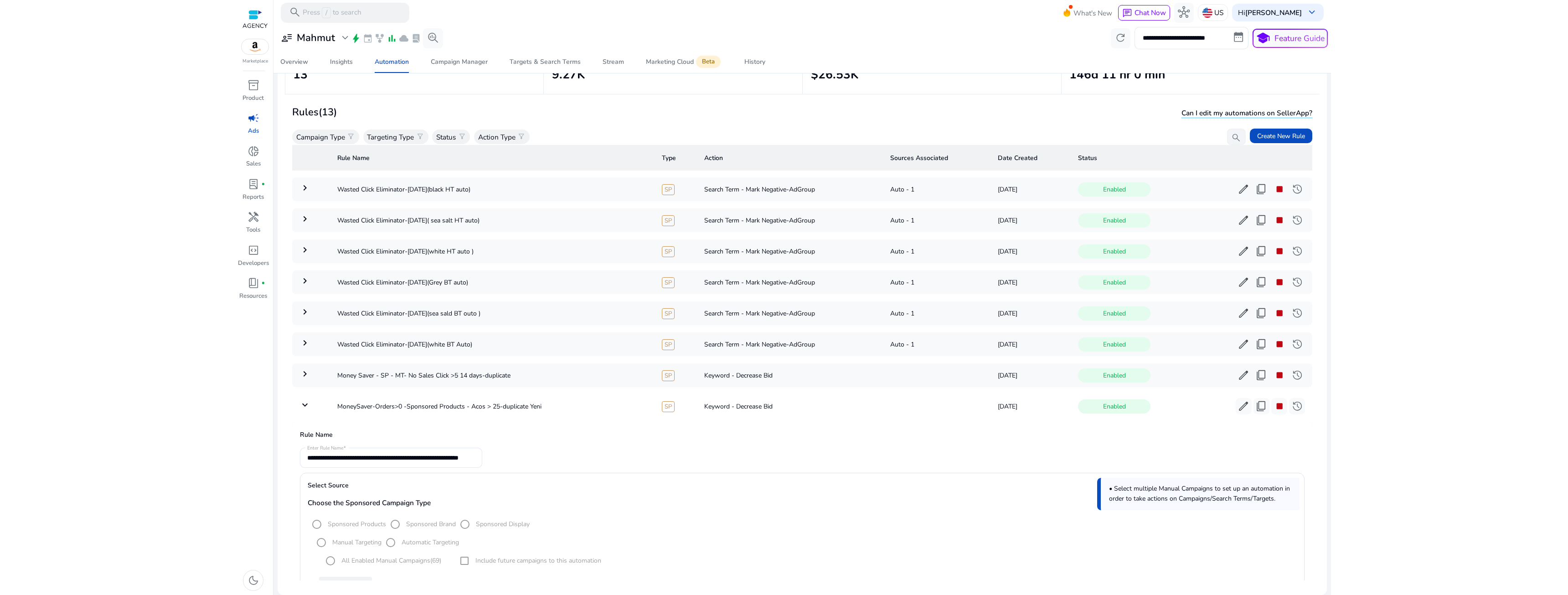
scroll to position [30, 0]
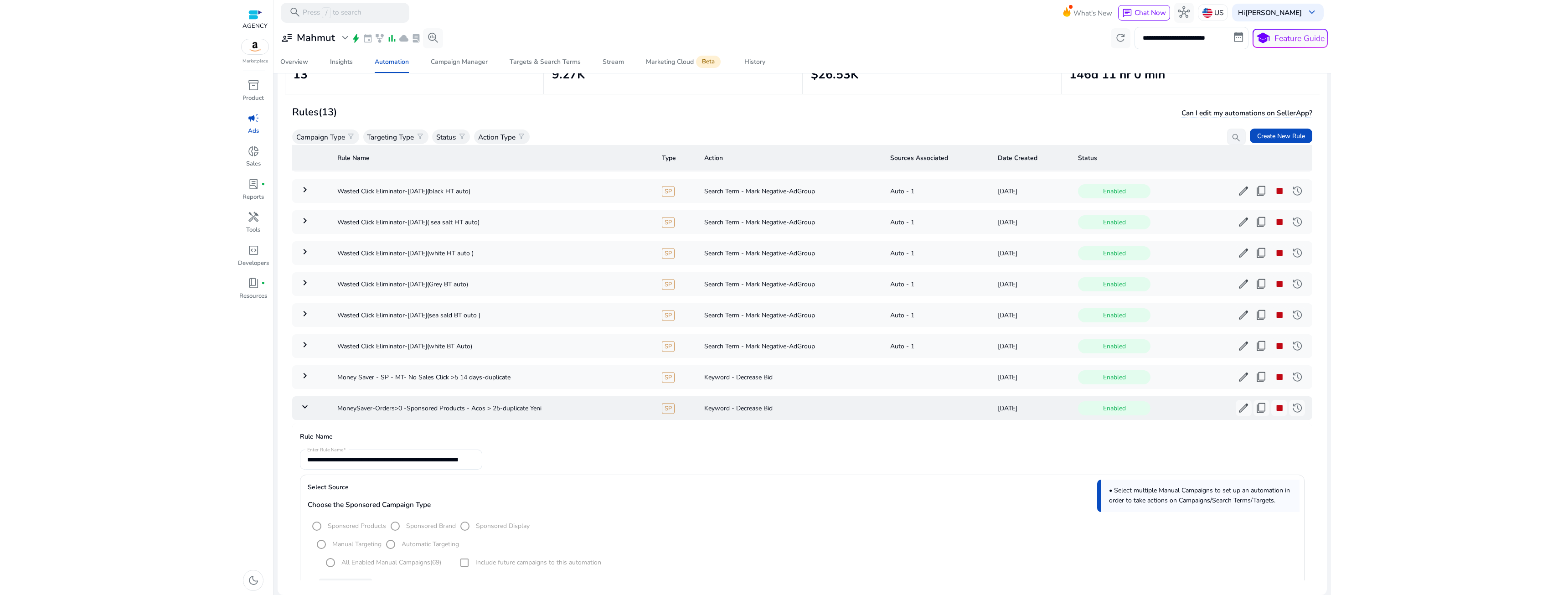
click at [303, 407] on mat-icon "keyboard_arrow_down" at bounding box center [305, 407] width 11 height 11
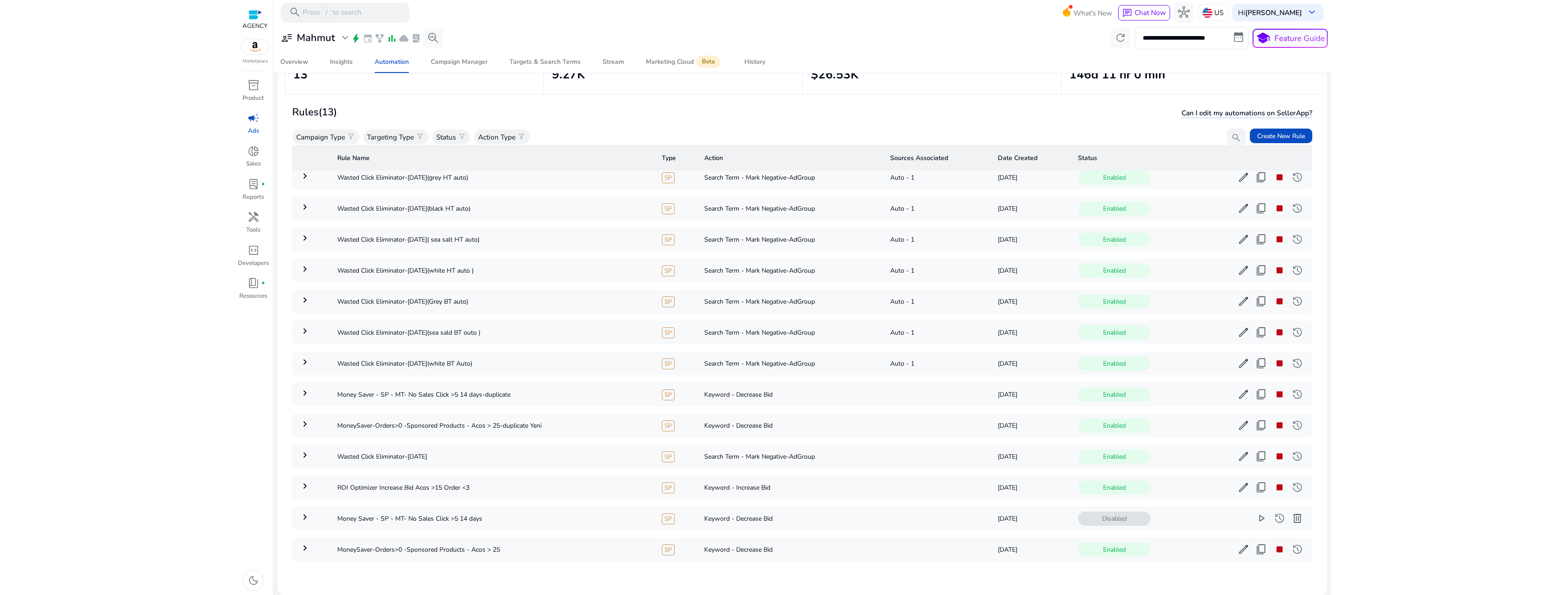
scroll to position [16, 0]
click at [313, 390] on td "keyboard_arrow_right" at bounding box center [311, 394] width 38 height 24
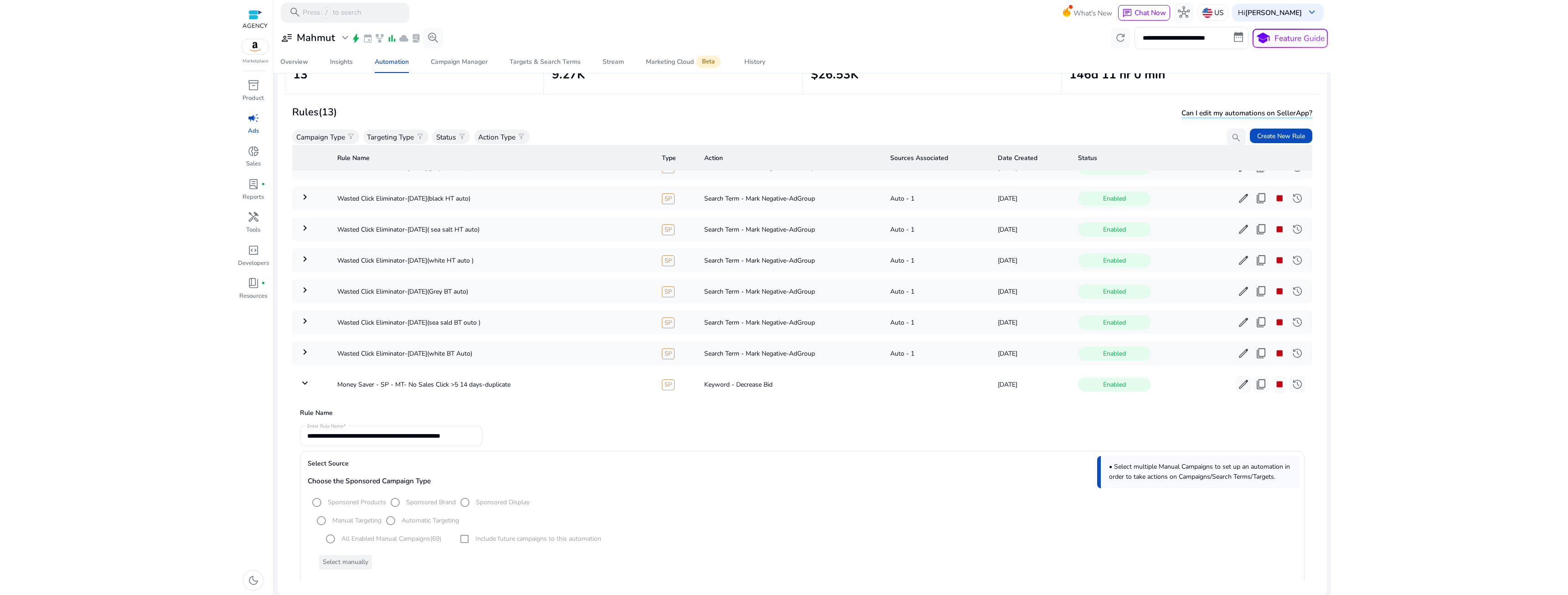
scroll to position [22, 0]
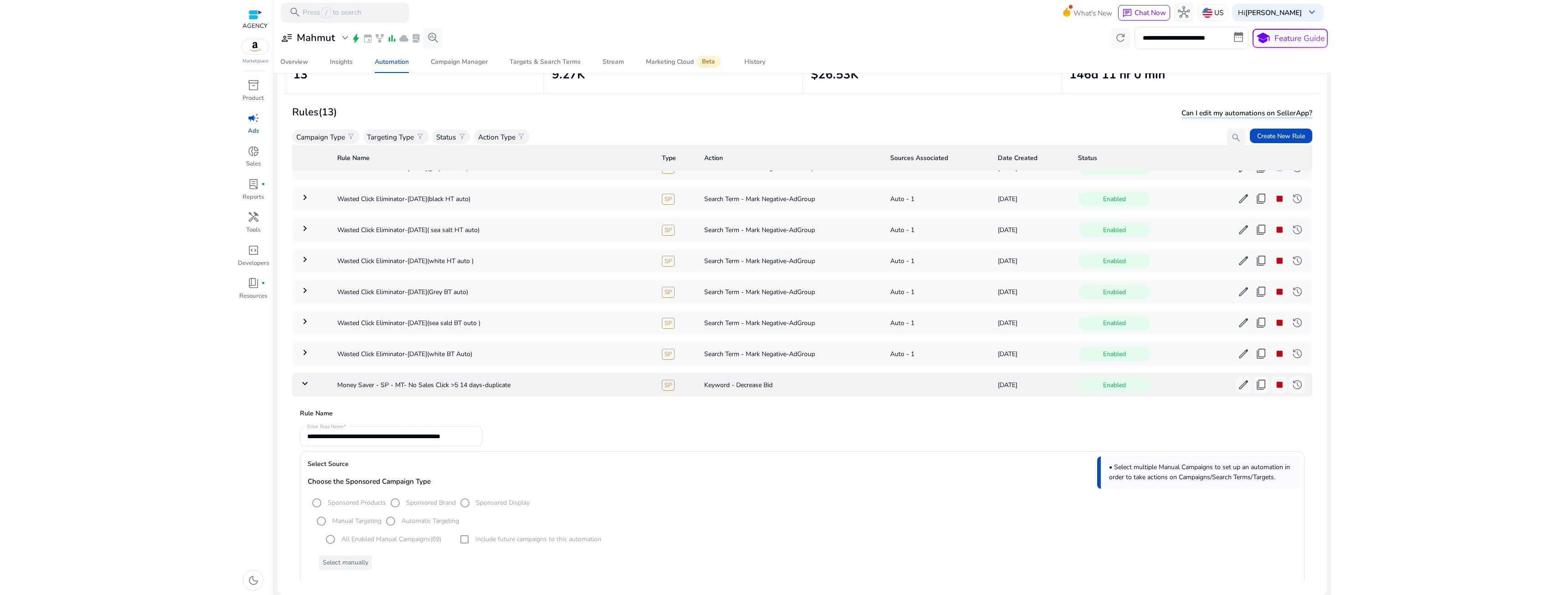
click at [310, 386] on mat-icon "keyboard_arrow_down" at bounding box center [305, 384] width 11 height 11
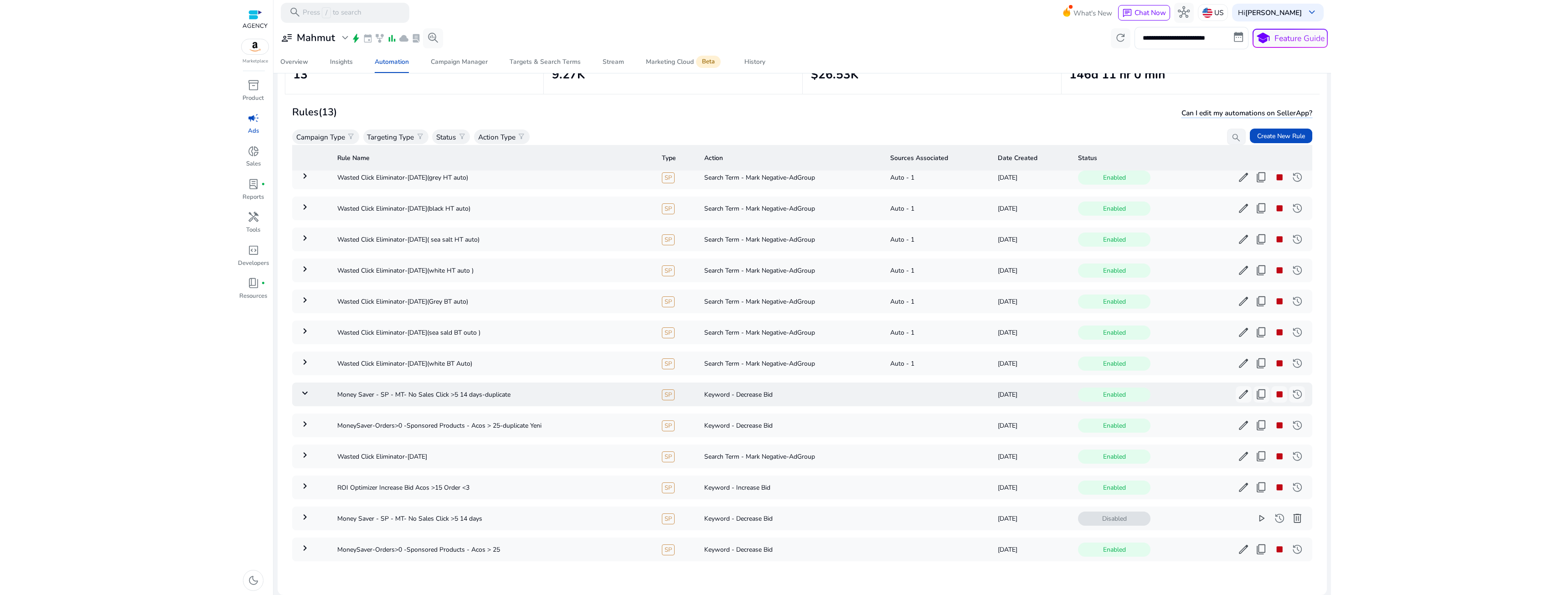
scroll to position [16, 0]
click at [298, 423] on td "keyboard_arrow_right" at bounding box center [311, 425] width 38 height 24
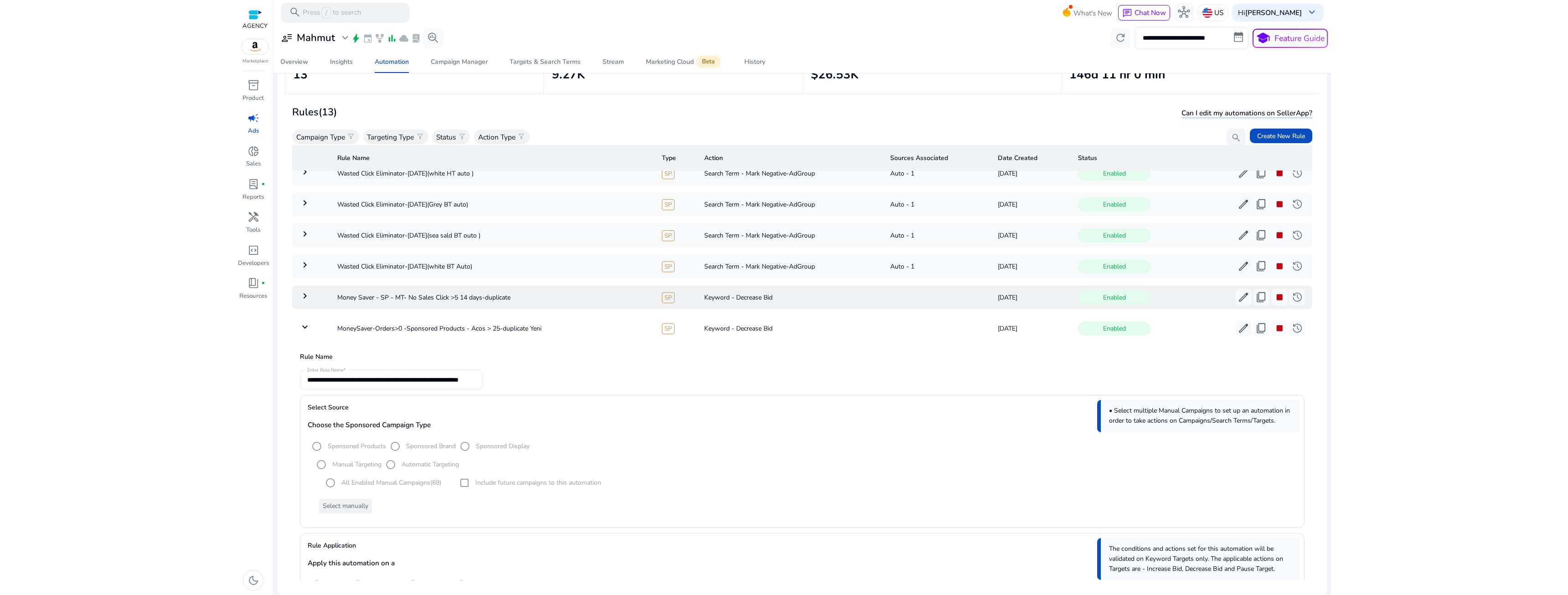
scroll to position [99, 0]
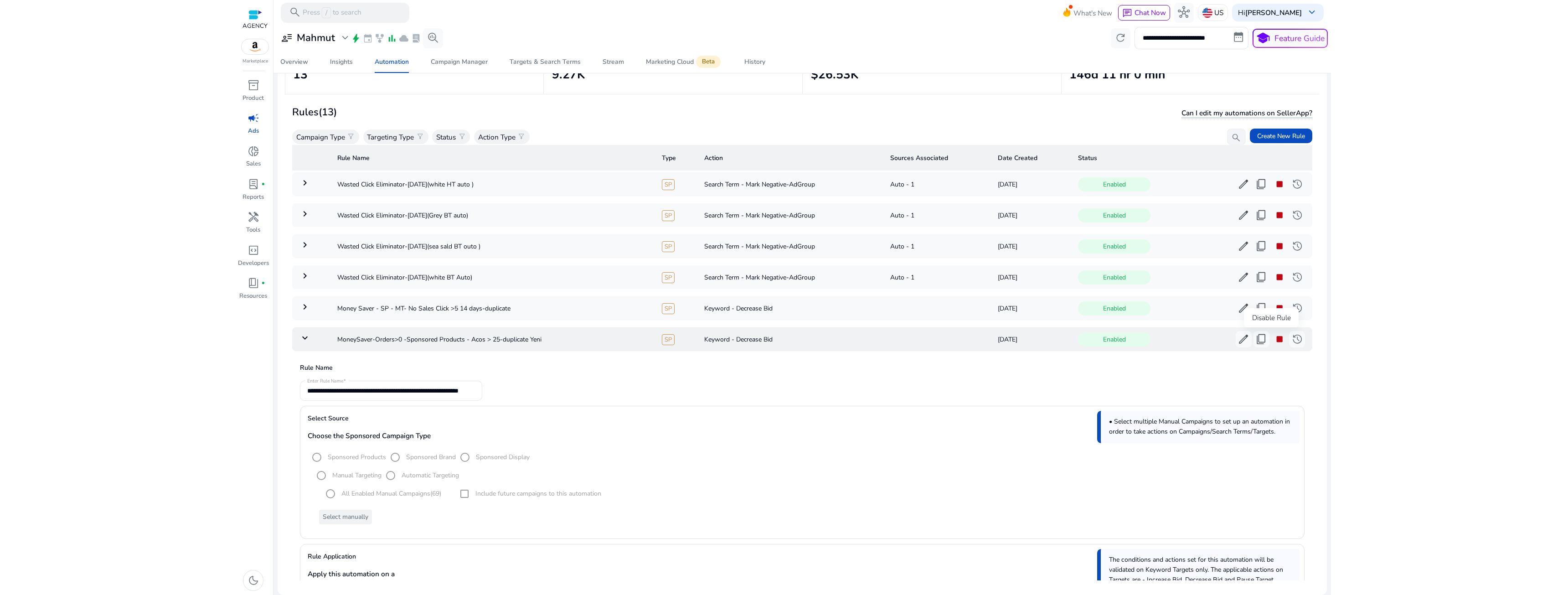
click at [1273, 339] on span "stop" at bounding box center [1279, 339] width 12 height 12
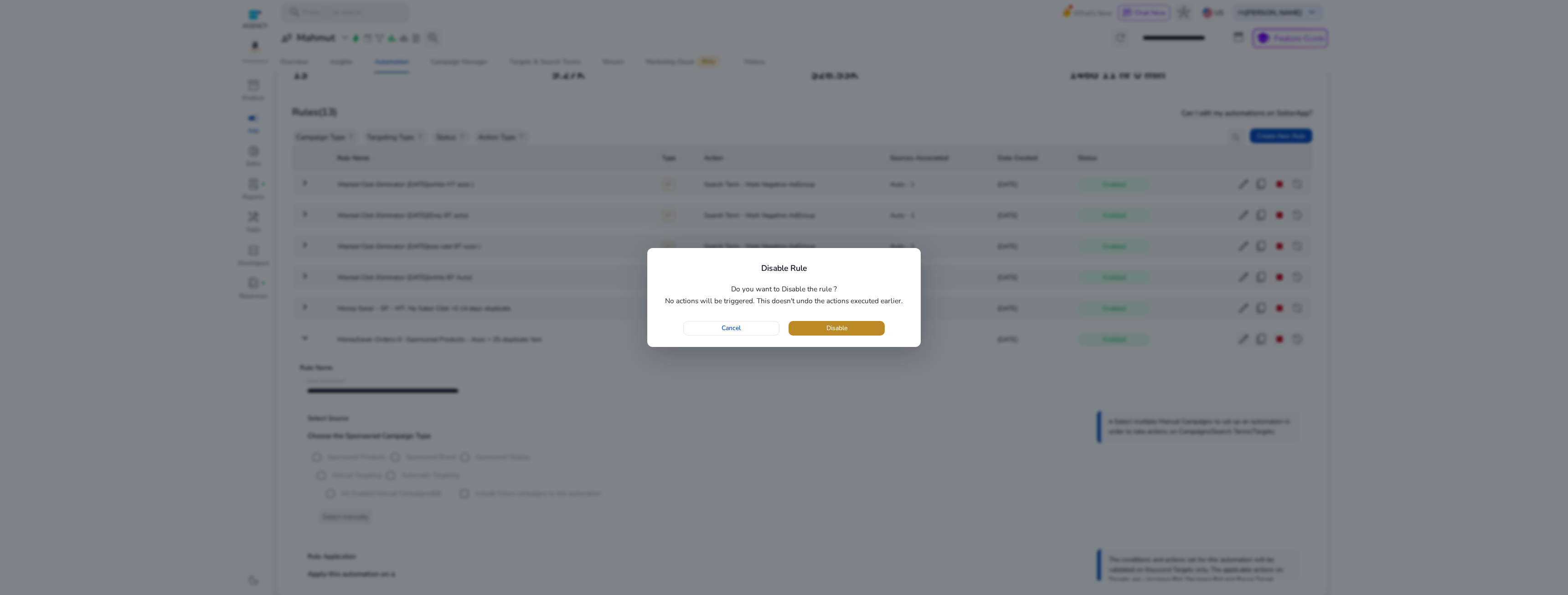
click at [873, 325] on span "button" at bounding box center [836, 328] width 96 height 22
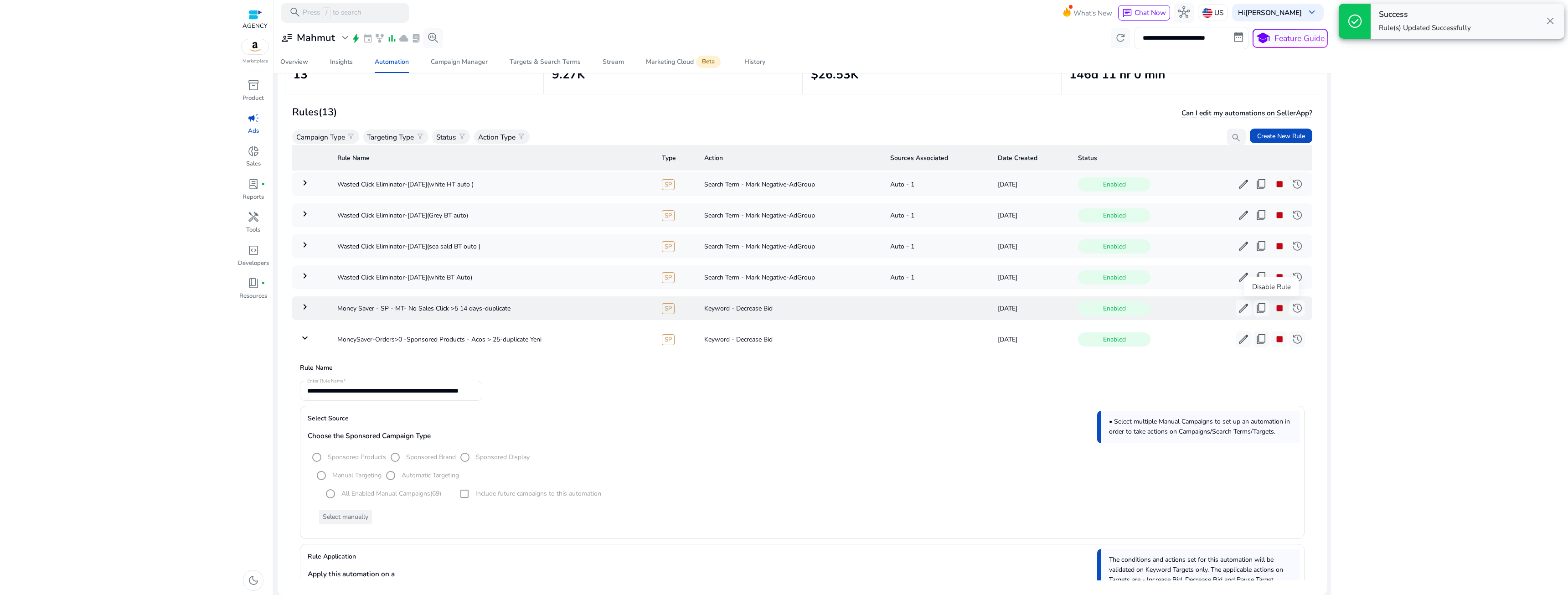
click at [1275, 308] on span "stop" at bounding box center [1279, 308] width 12 height 12
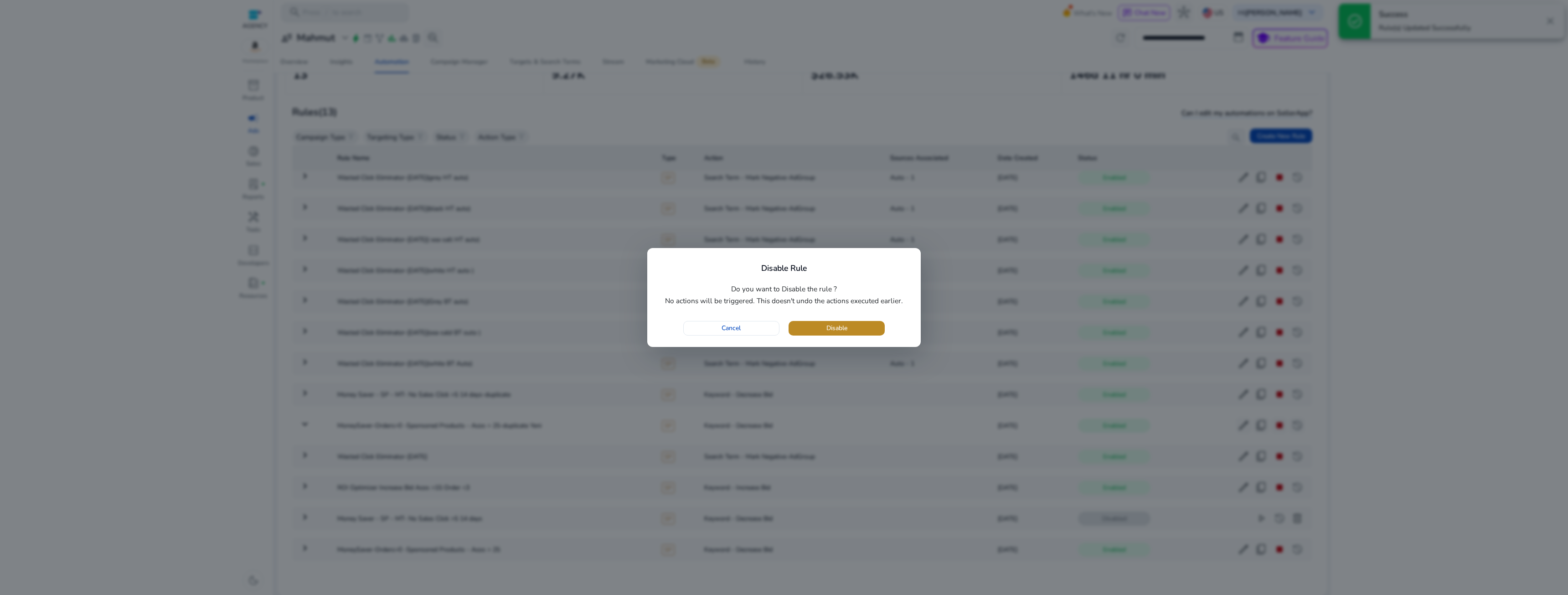
scroll to position [16, 0]
click at [870, 329] on span "button" at bounding box center [836, 328] width 96 height 22
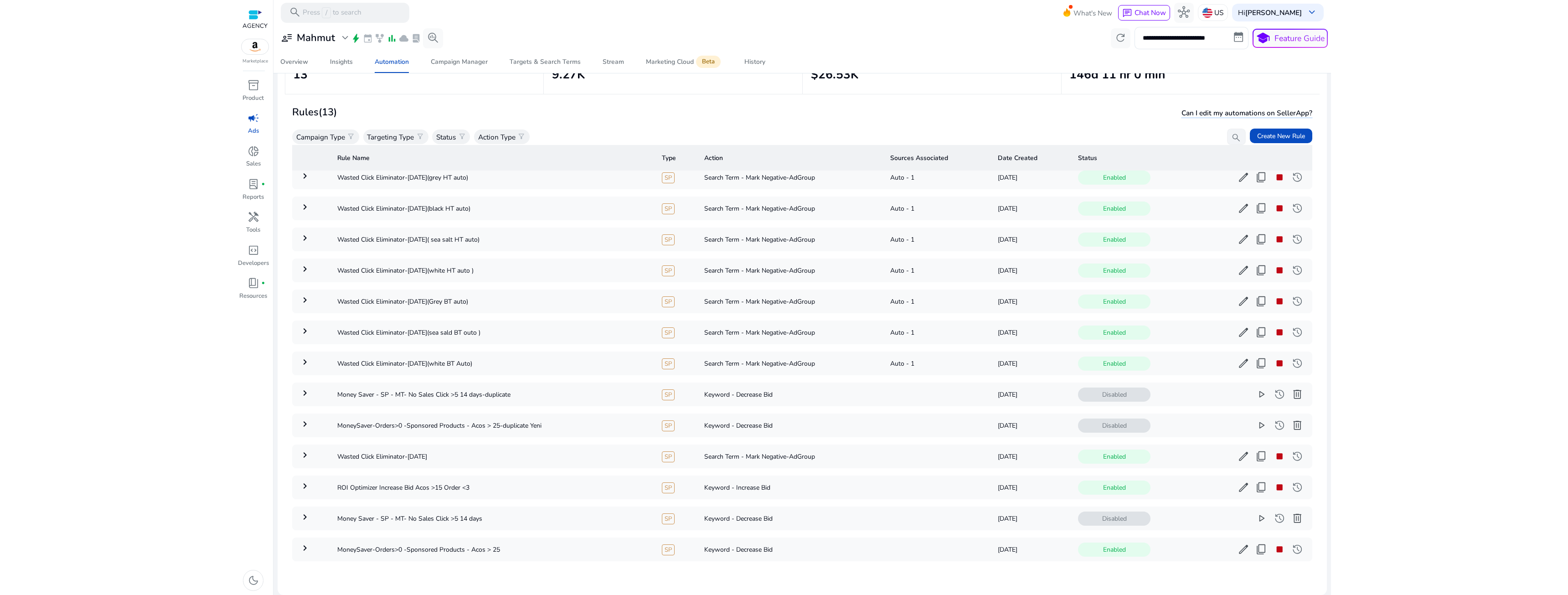
drag, startPoint x: 74, startPoint y: 205, endPoint x: 346, endPoint y: 250, distance: 275.7
click at [74, 206] on html "**********" at bounding box center [784, 297] width 1568 height 595
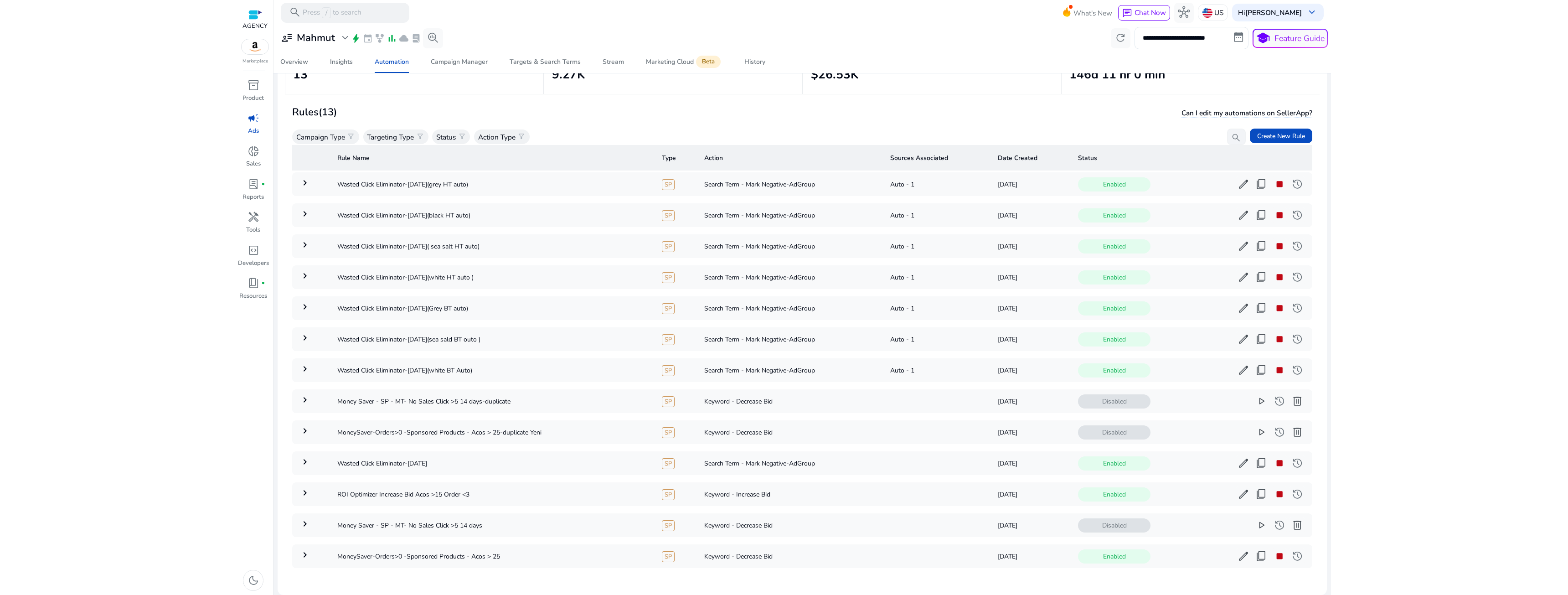
scroll to position [0, 0]
